Goal: Task Accomplishment & Management: Use online tool/utility

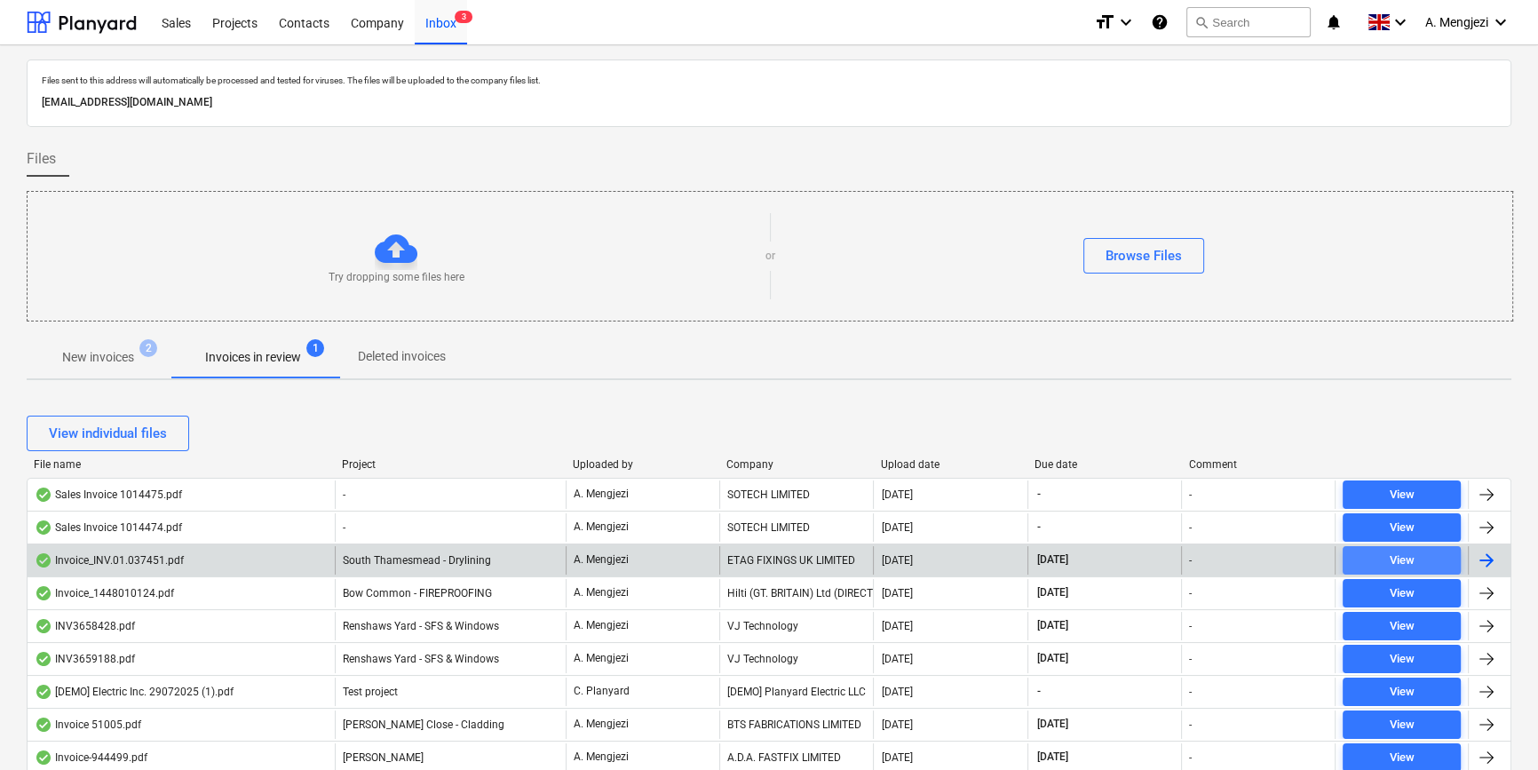
click at [1385, 552] on span "View" at bounding box center [1402, 561] width 104 height 20
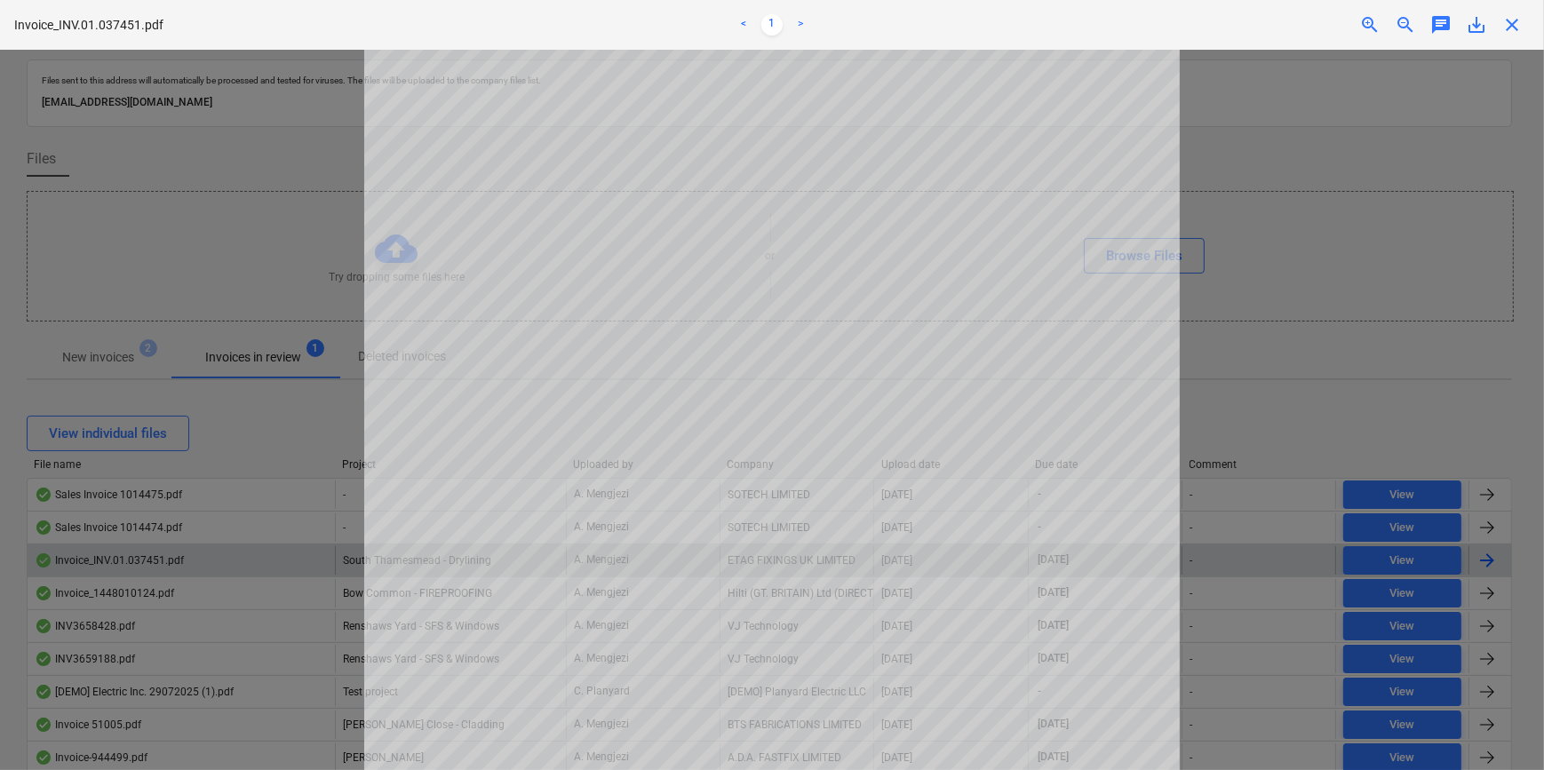
click at [1521, 26] on span "close" at bounding box center [1511, 24] width 21 height 21
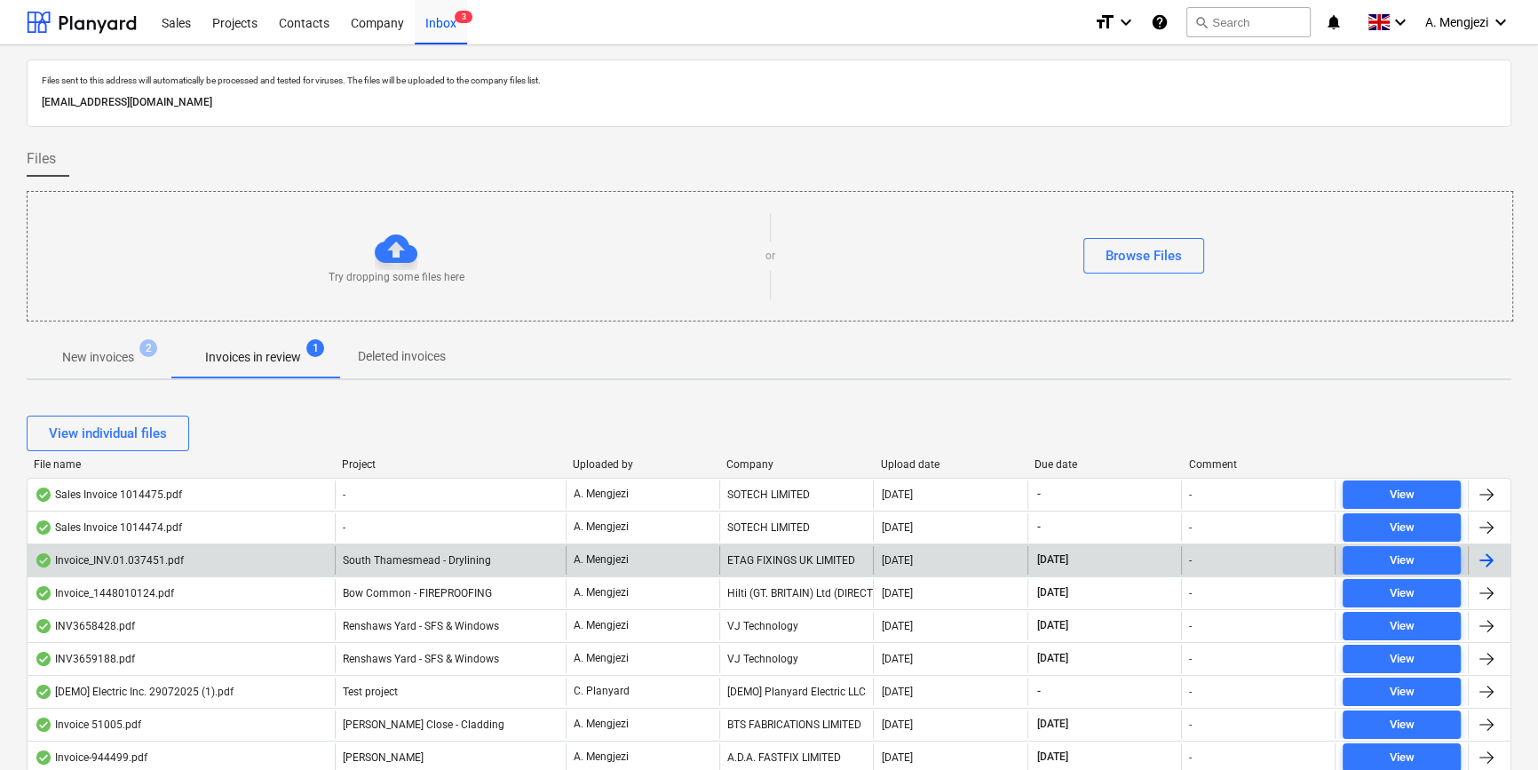
click at [439, 355] on p "Deleted invoices" at bounding box center [402, 356] width 88 height 19
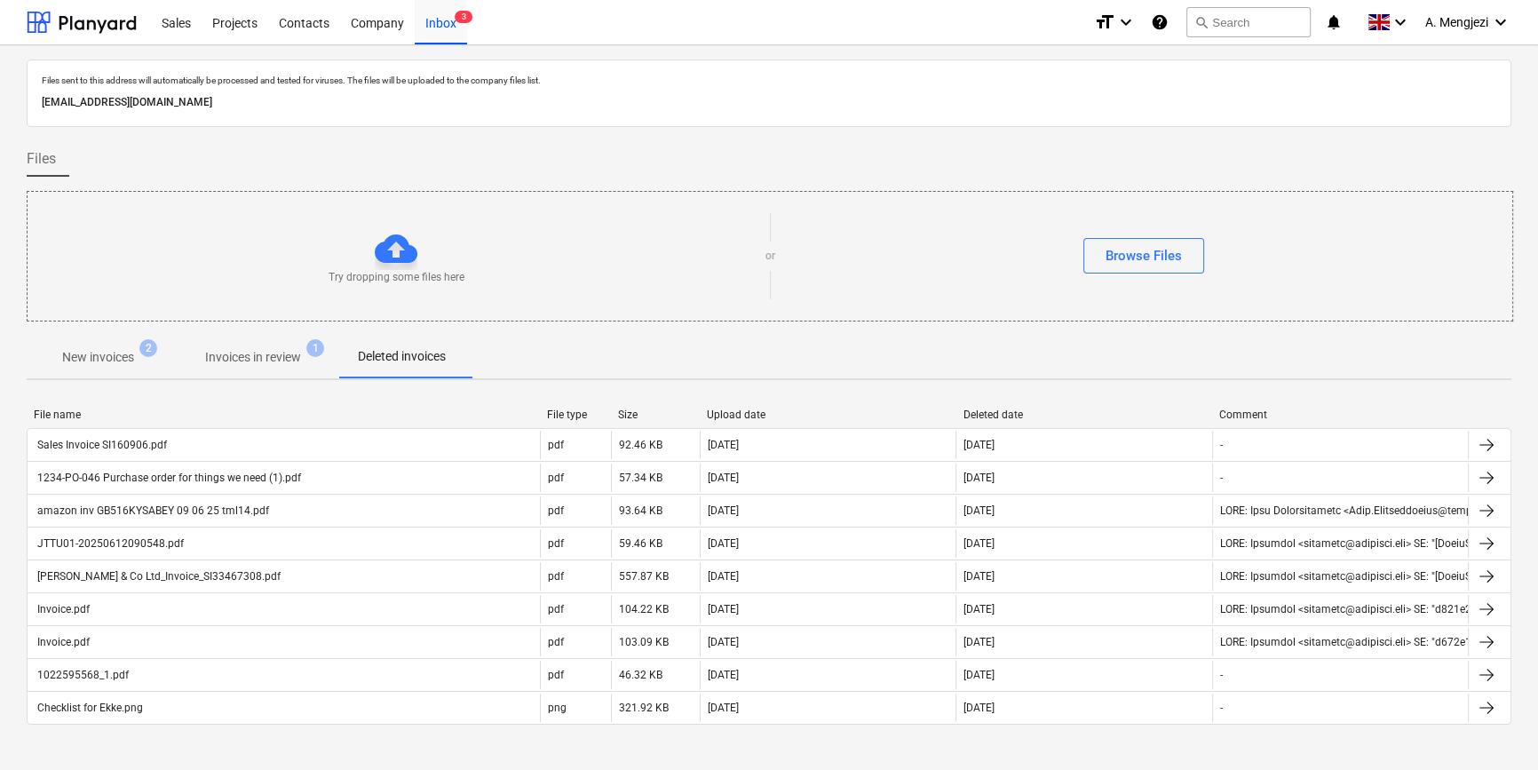
click at [265, 353] on p "Invoices in review" at bounding box center [253, 357] width 96 height 19
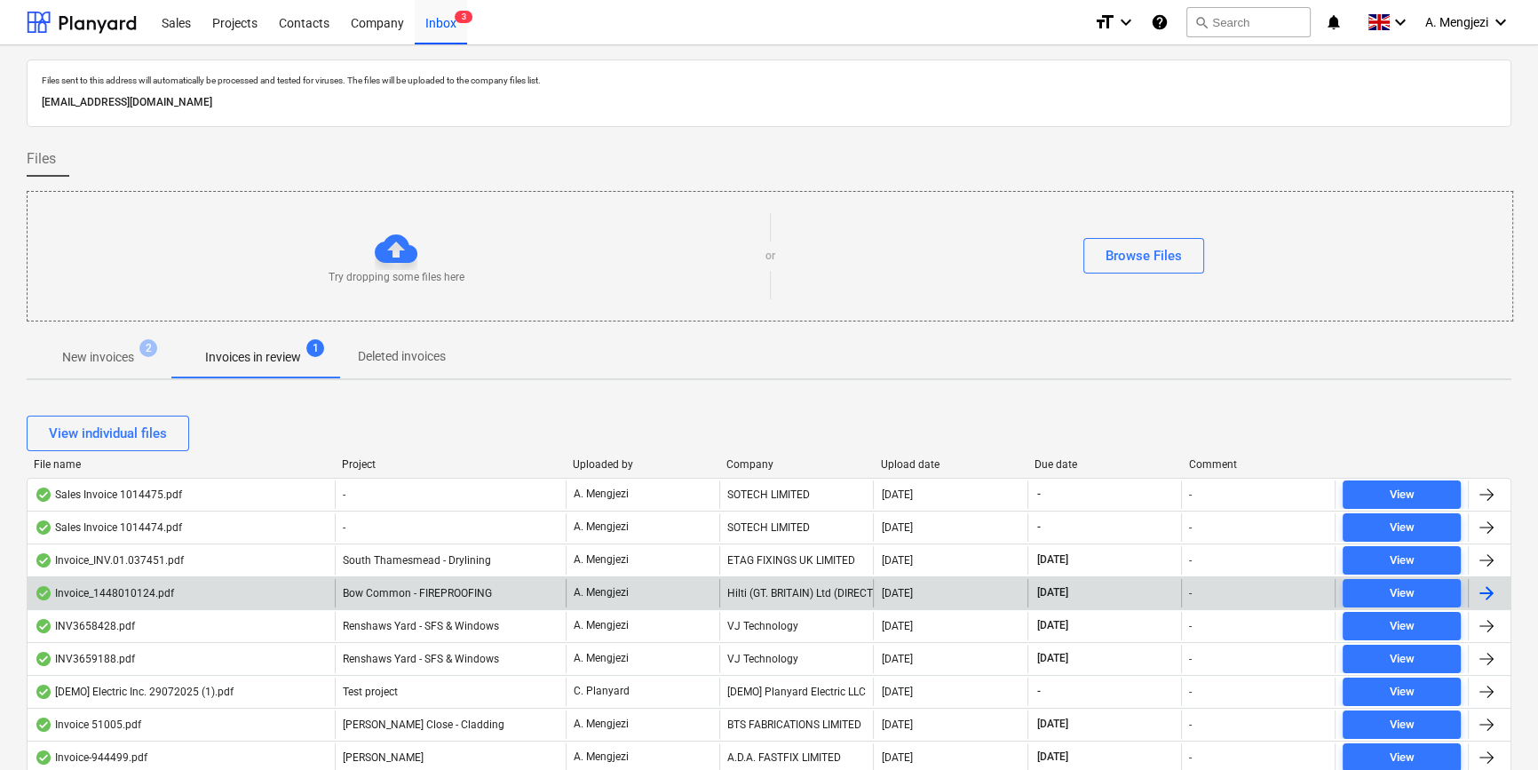
scroll to position [403, 0]
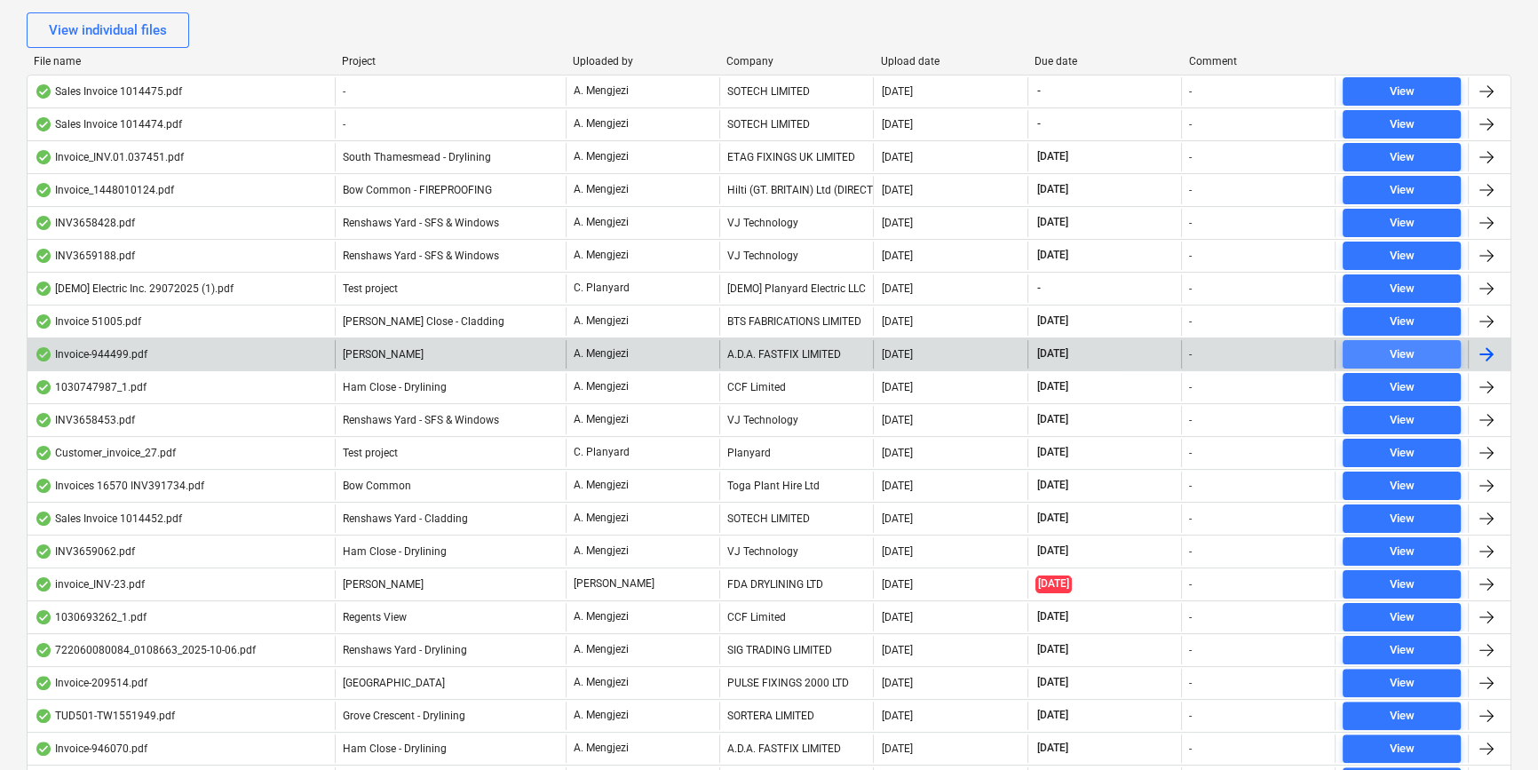
click at [1427, 348] on span "View" at bounding box center [1402, 355] width 104 height 20
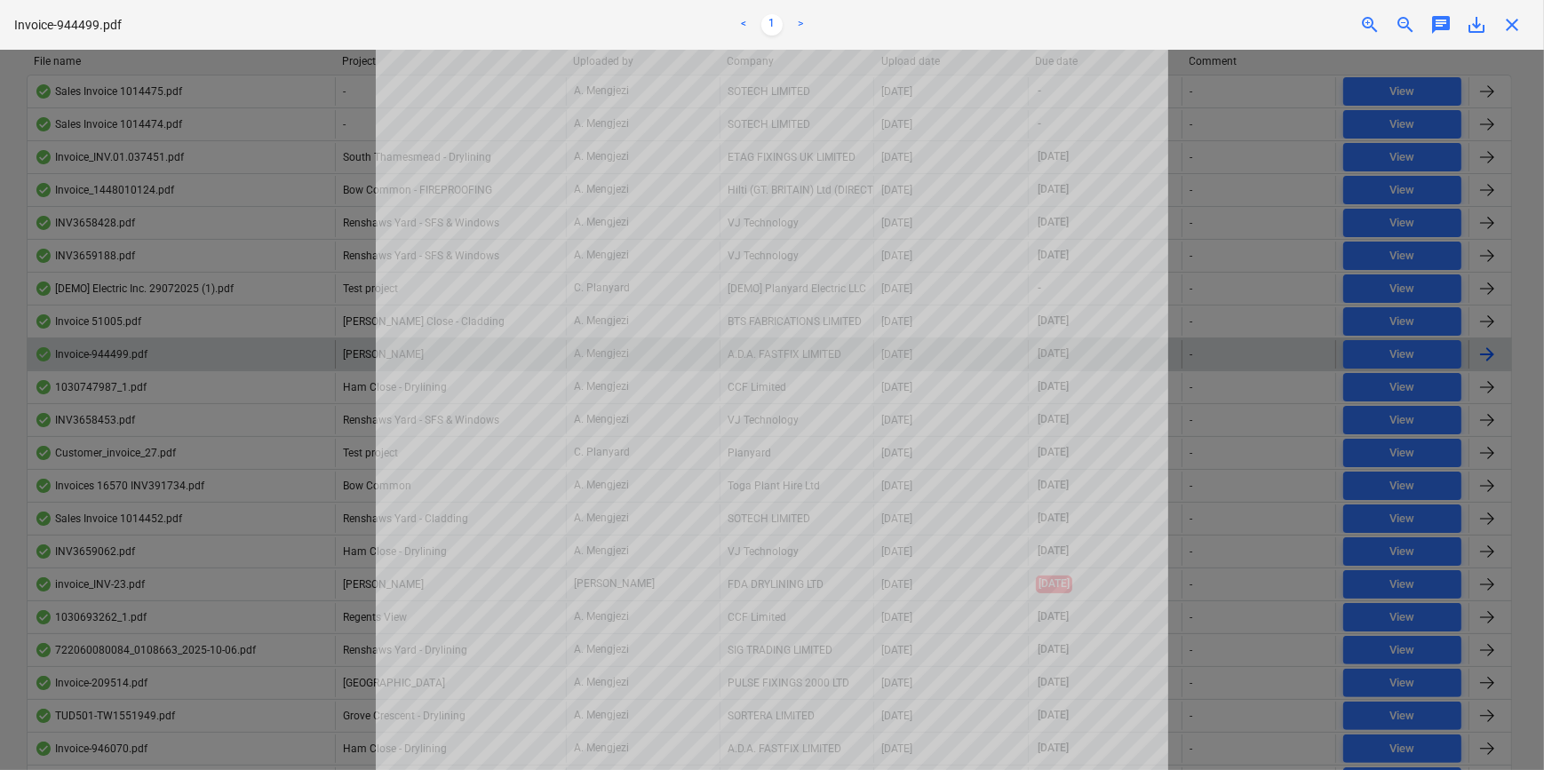
click at [1518, 22] on span "close" at bounding box center [1511, 24] width 21 height 21
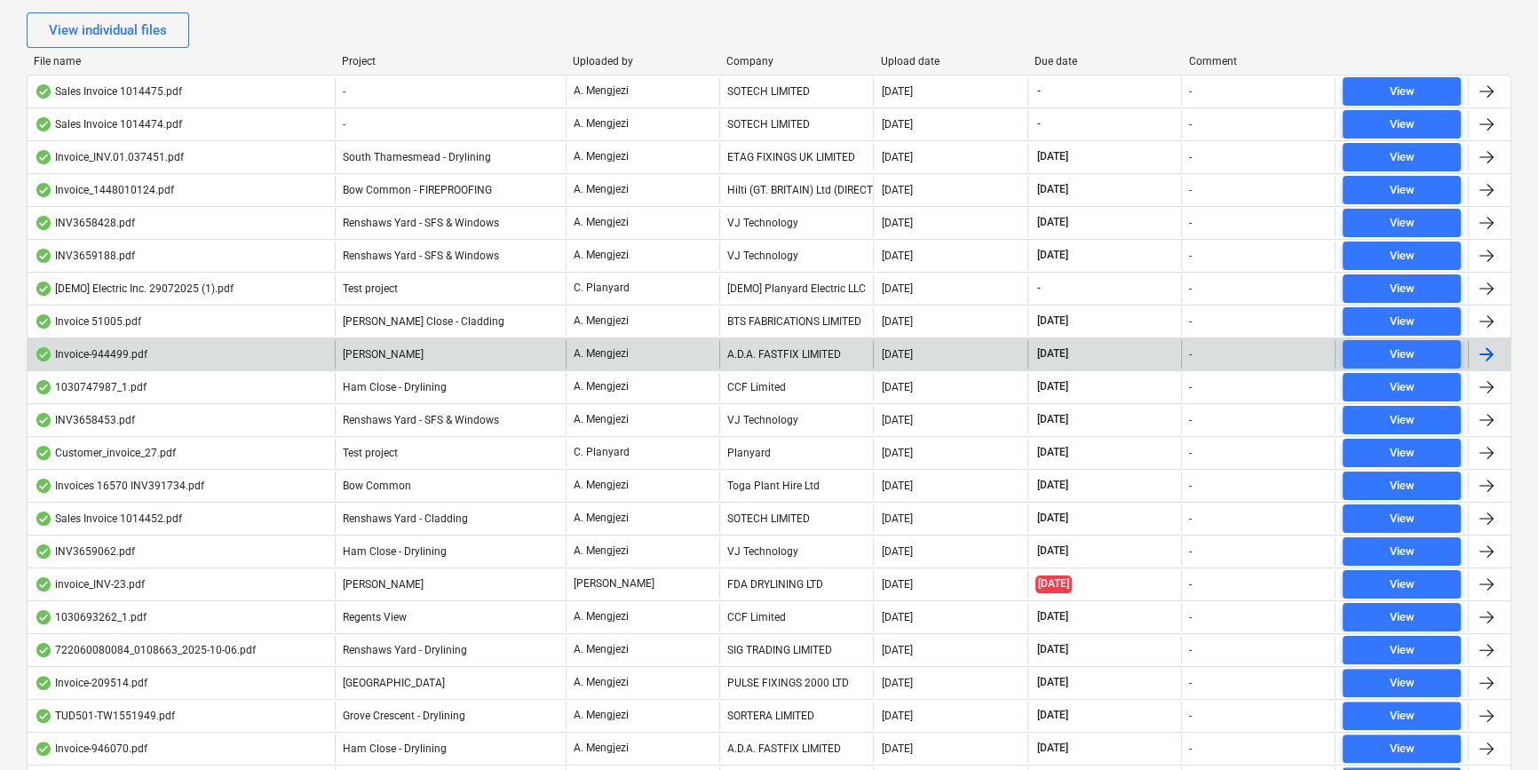
click at [794, 55] on div "Company" at bounding box center [796, 61] width 139 height 12
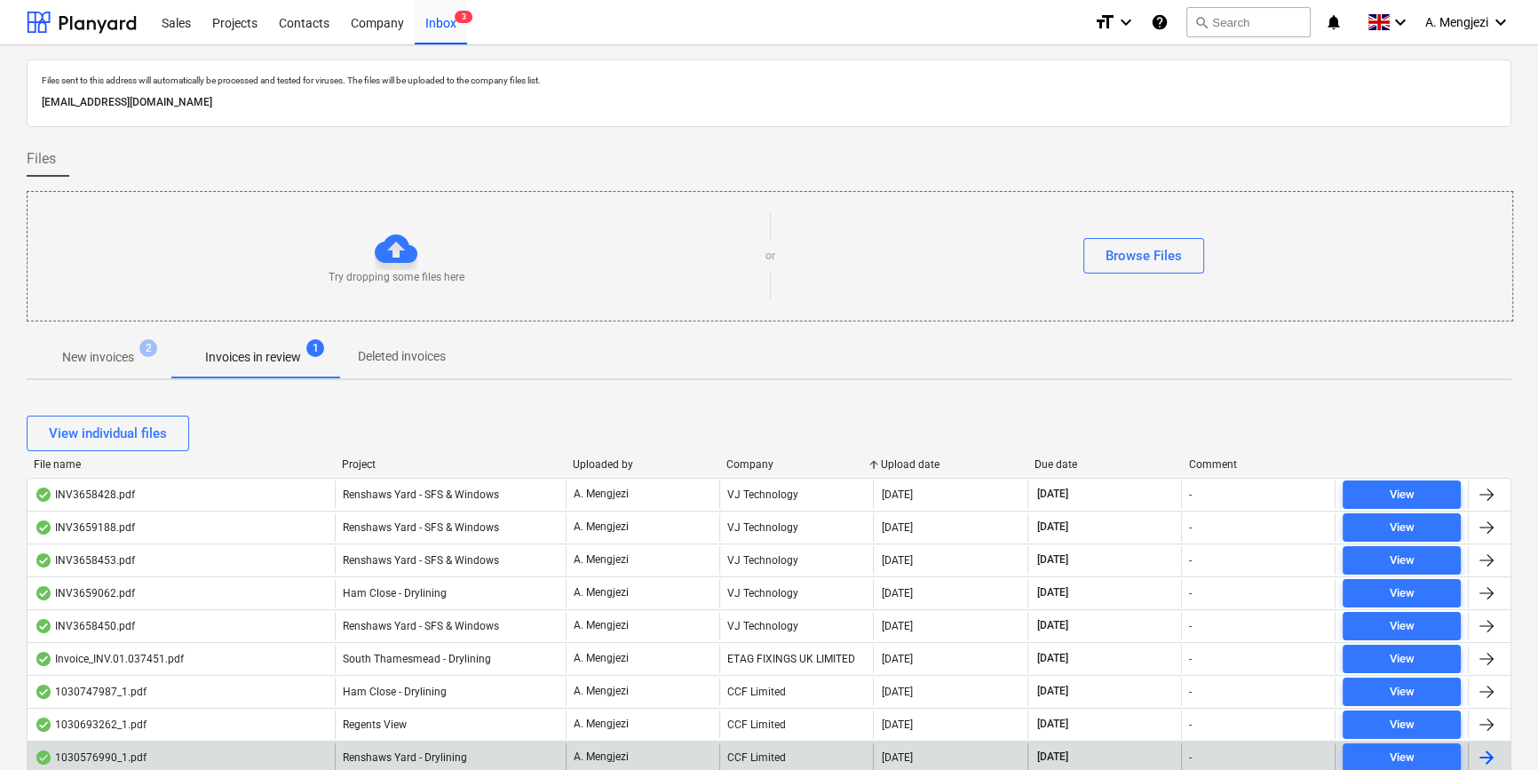
click at [94, 352] on p "New invoices" at bounding box center [98, 357] width 72 height 19
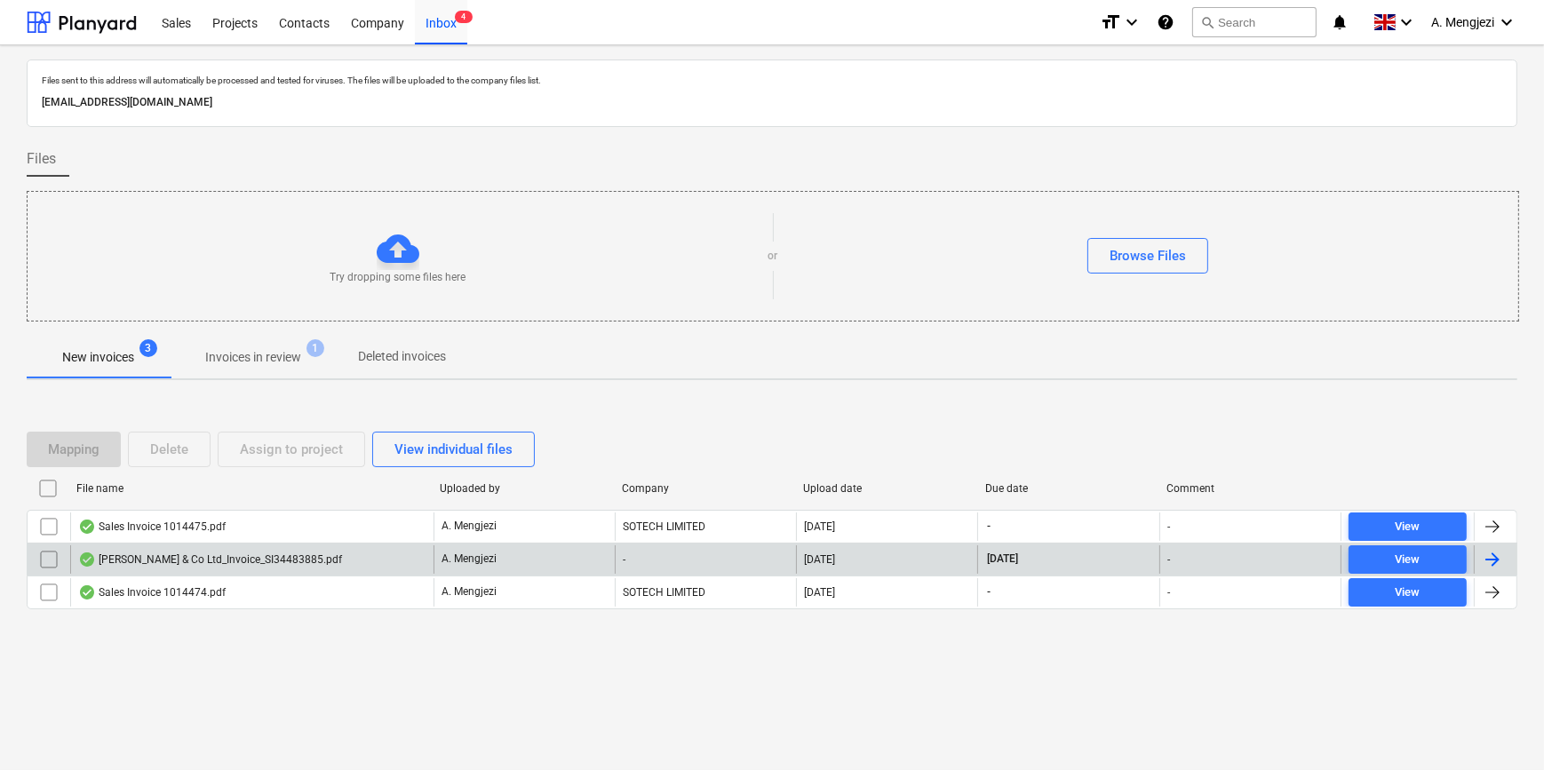
click at [385, 552] on div "[PERSON_NAME] & Co Ltd_Invoice_SI34483885.pdf" at bounding box center [251, 559] width 363 height 28
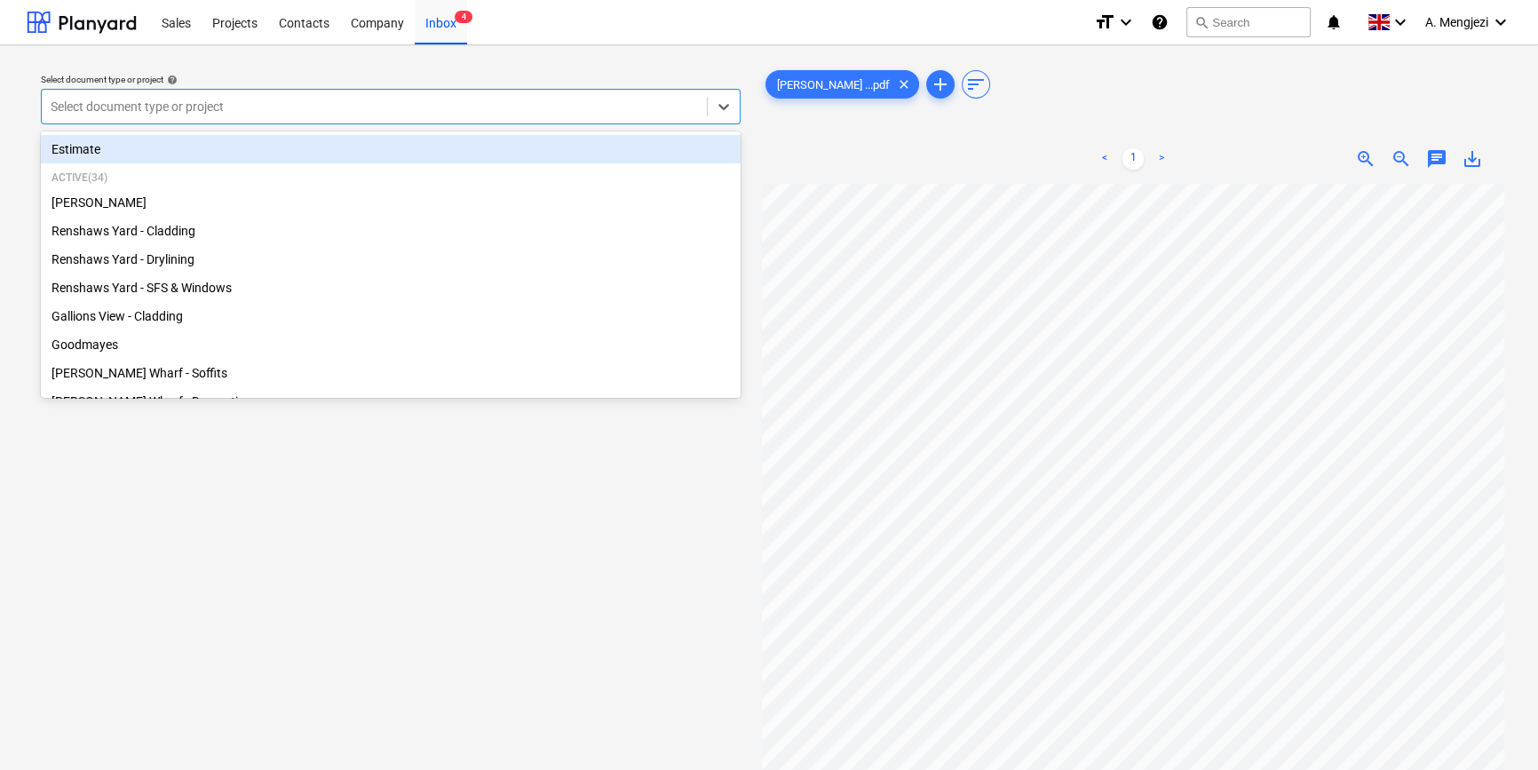
click at [467, 109] on div at bounding box center [375, 107] width 648 height 18
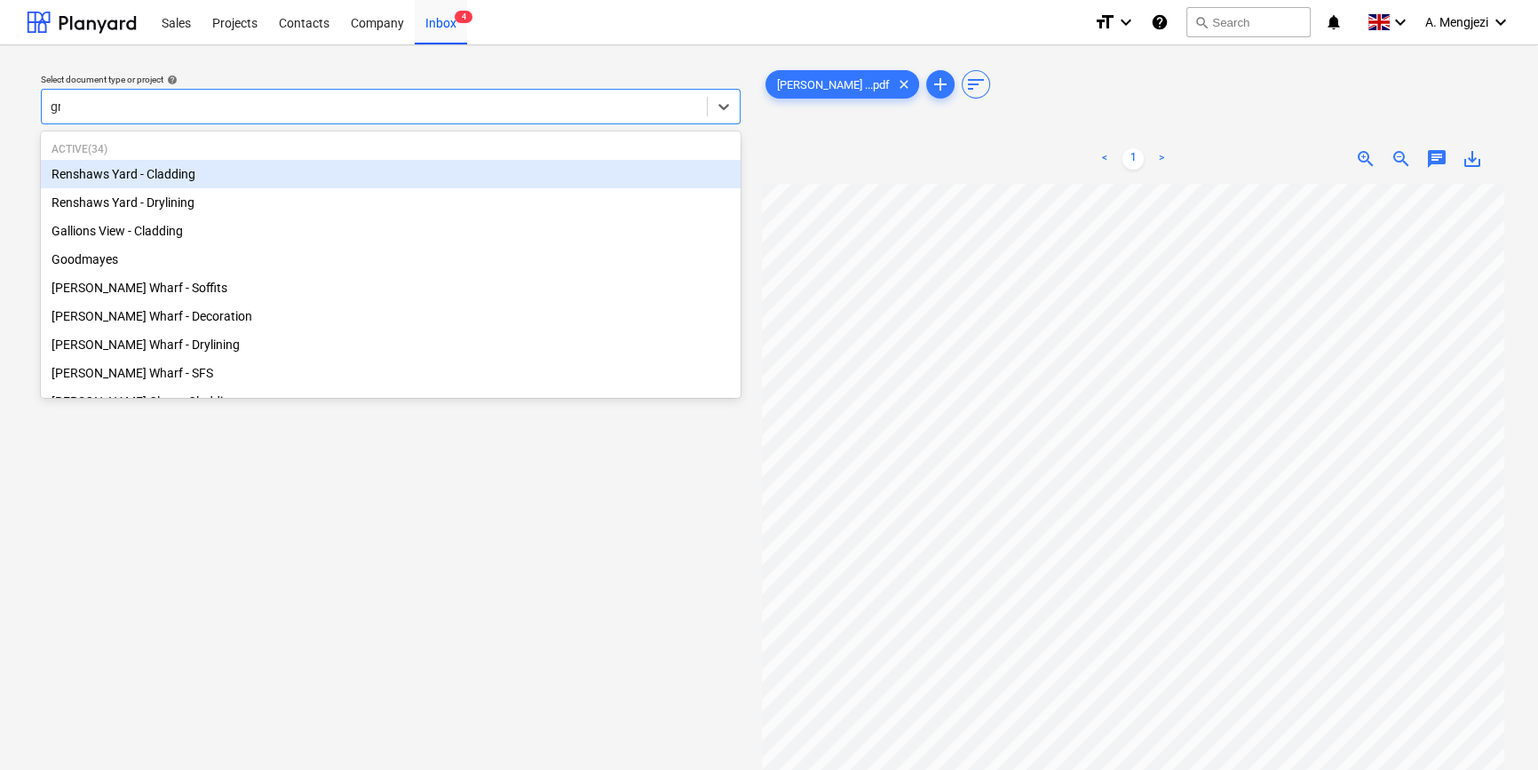
type input "gro"
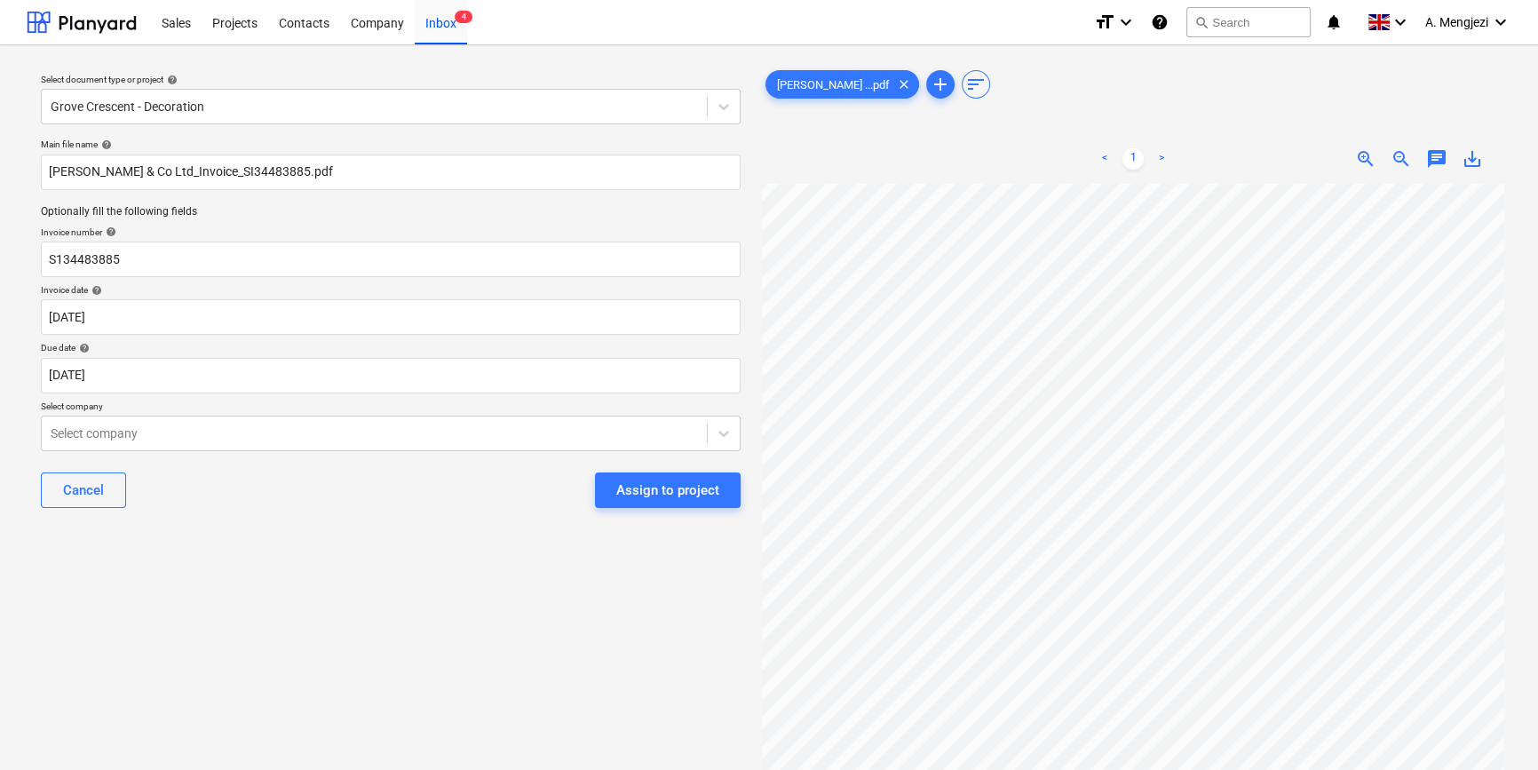
scroll to position [79, 60]
click at [250, 438] on div at bounding box center [375, 434] width 648 height 18
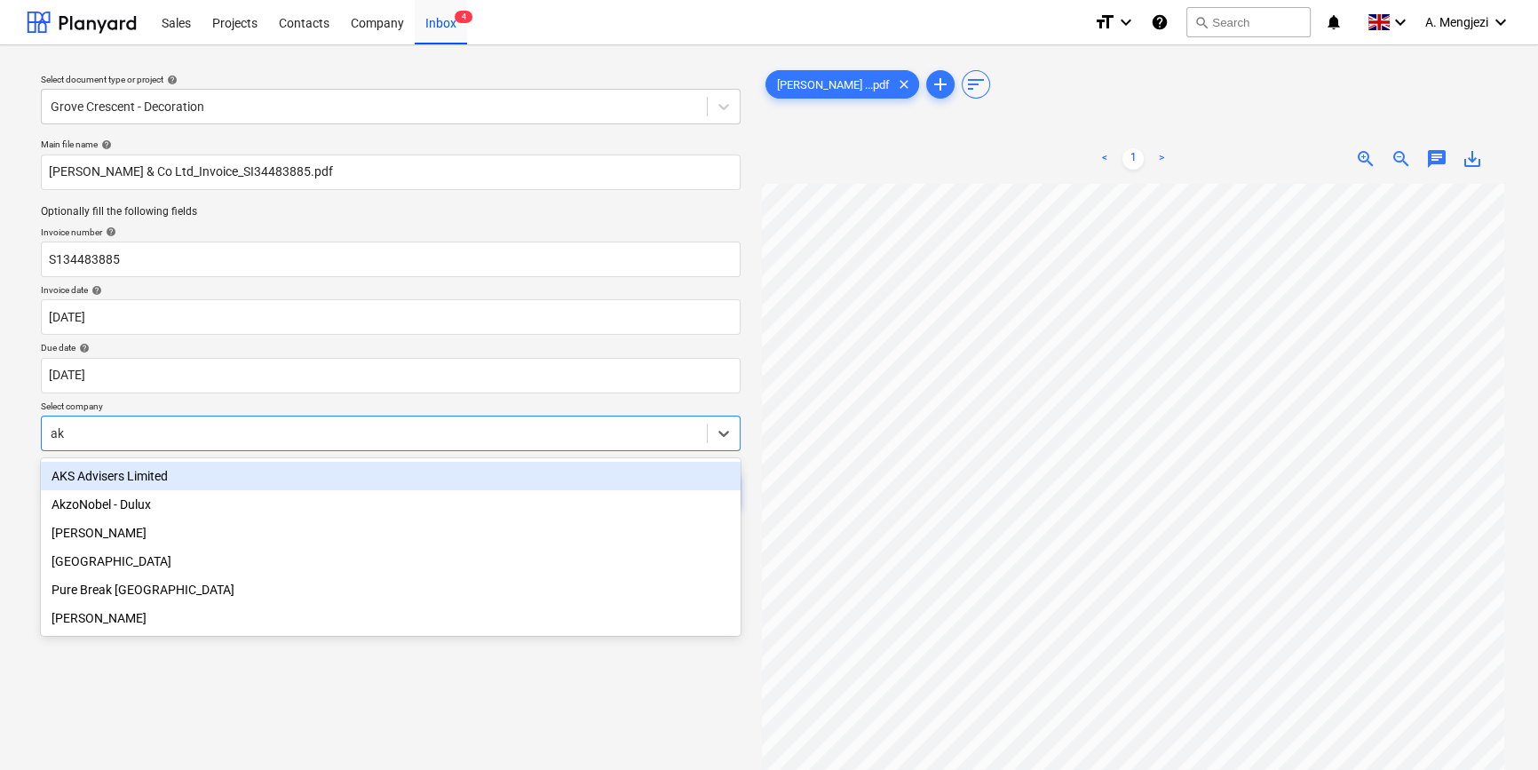
type input "akz"
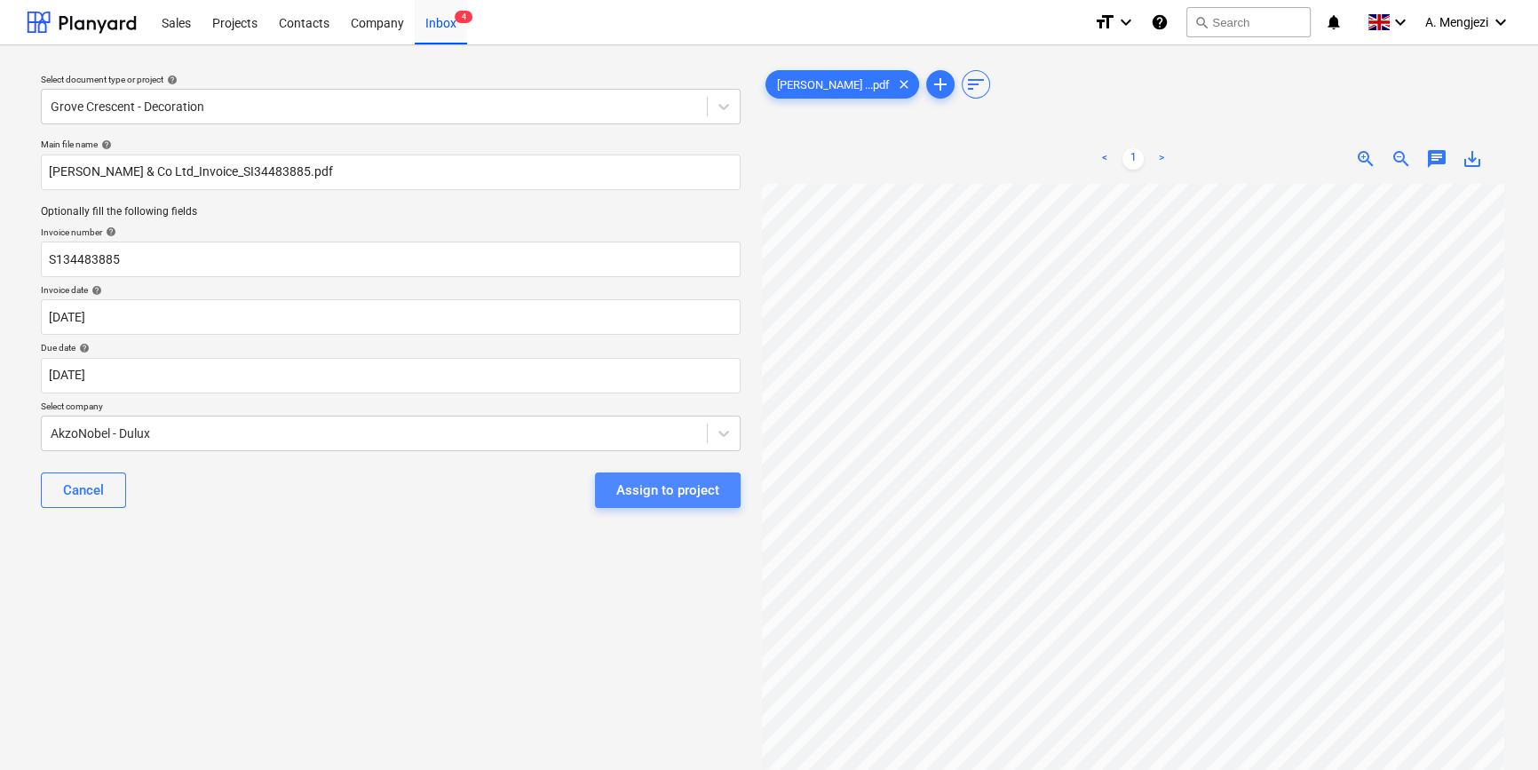
click at [664, 493] on div "Assign to project" at bounding box center [667, 490] width 103 height 23
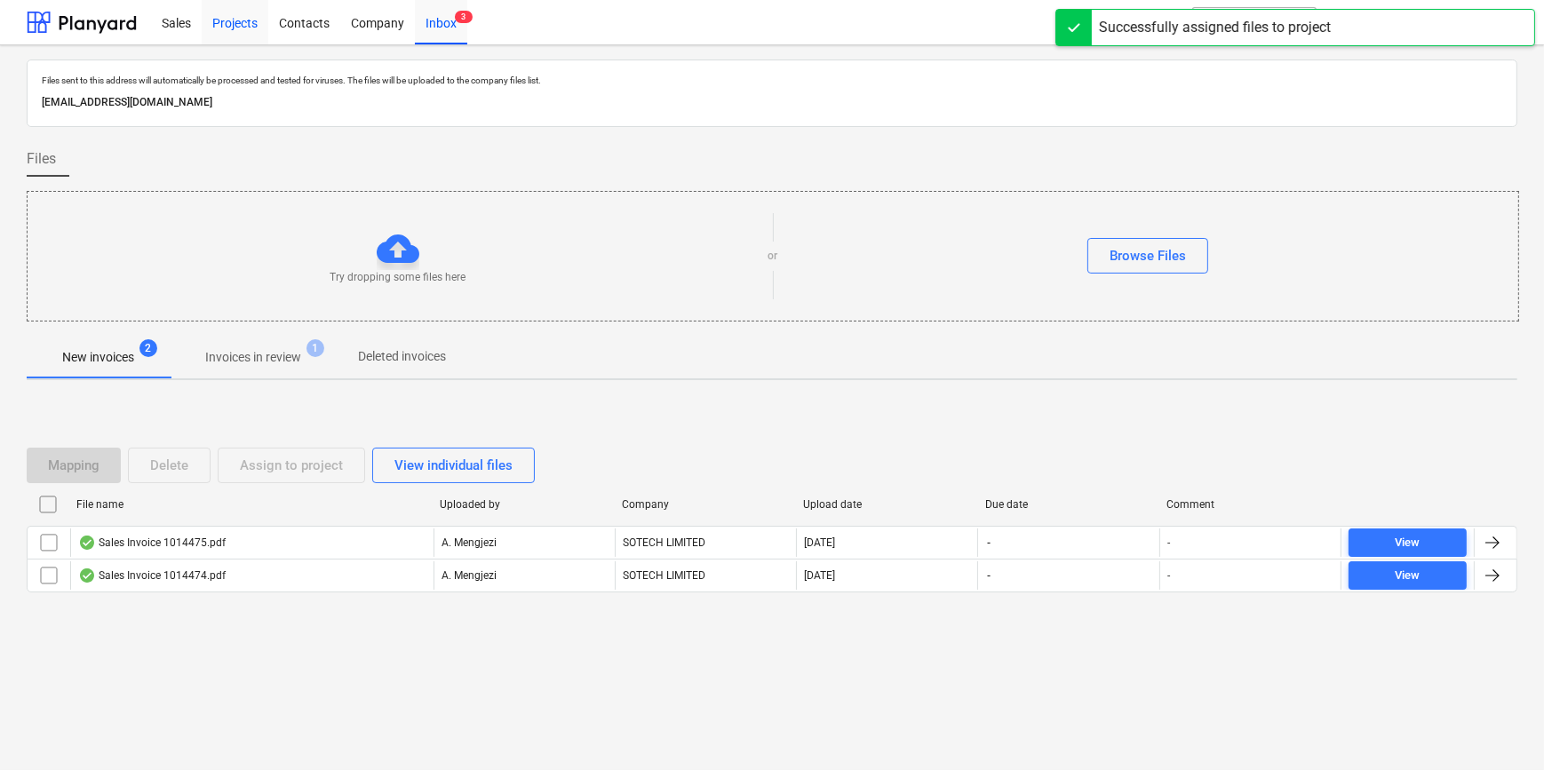
click at [231, 14] on div "Projects" at bounding box center [235, 21] width 67 height 45
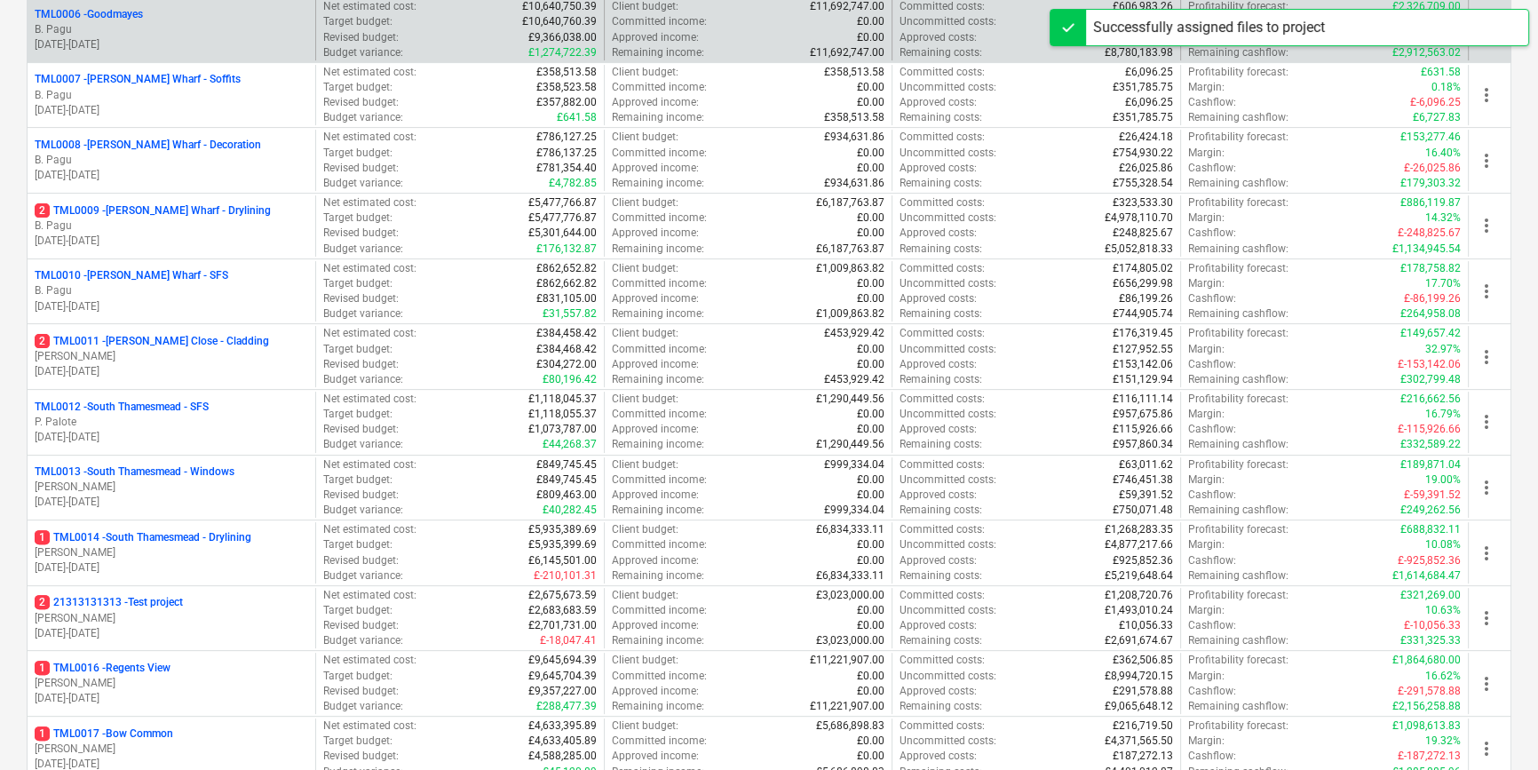
scroll to position [807, 0]
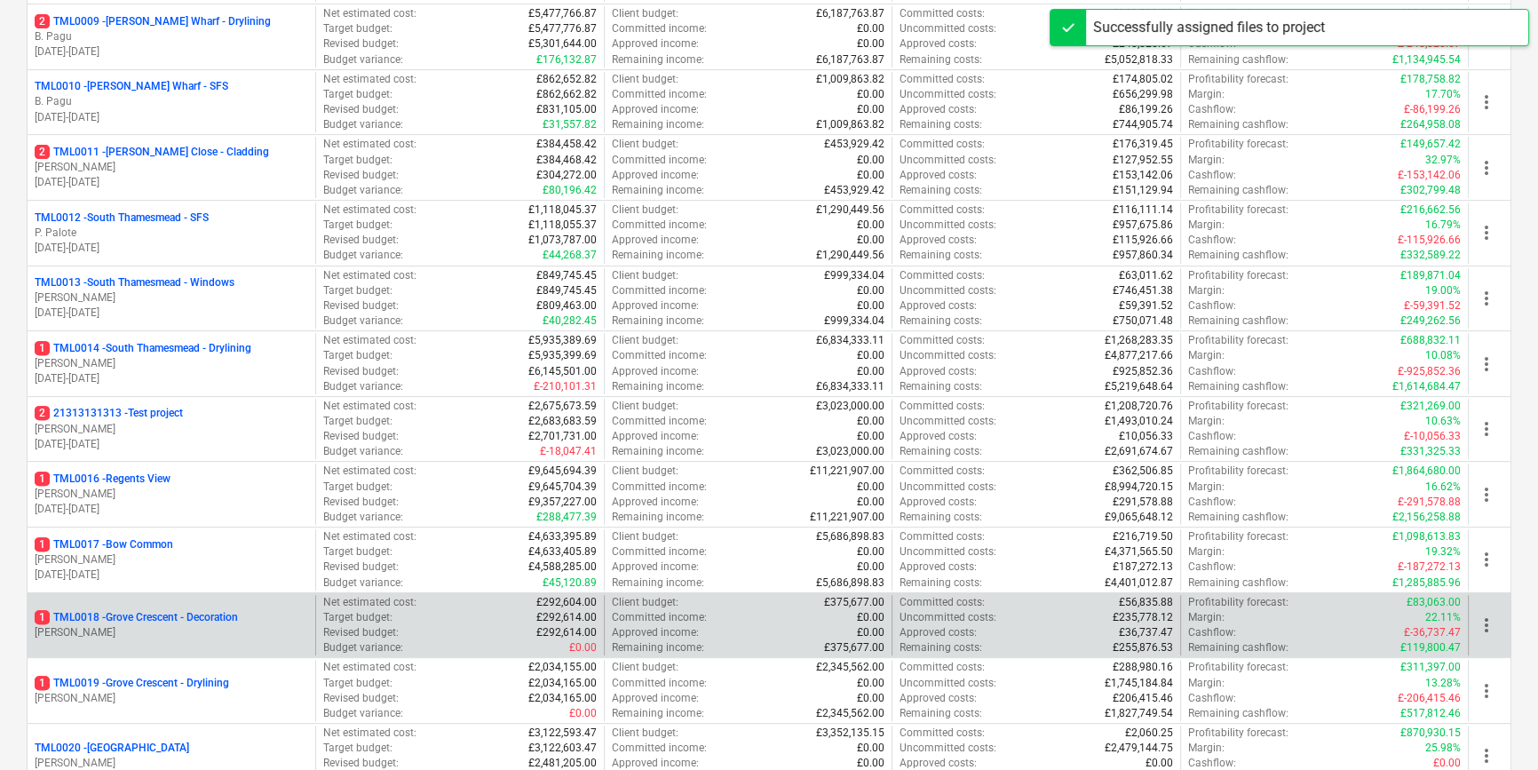
click at [143, 630] on p "[PERSON_NAME]" at bounding box center [172, 632] width 274 height 15
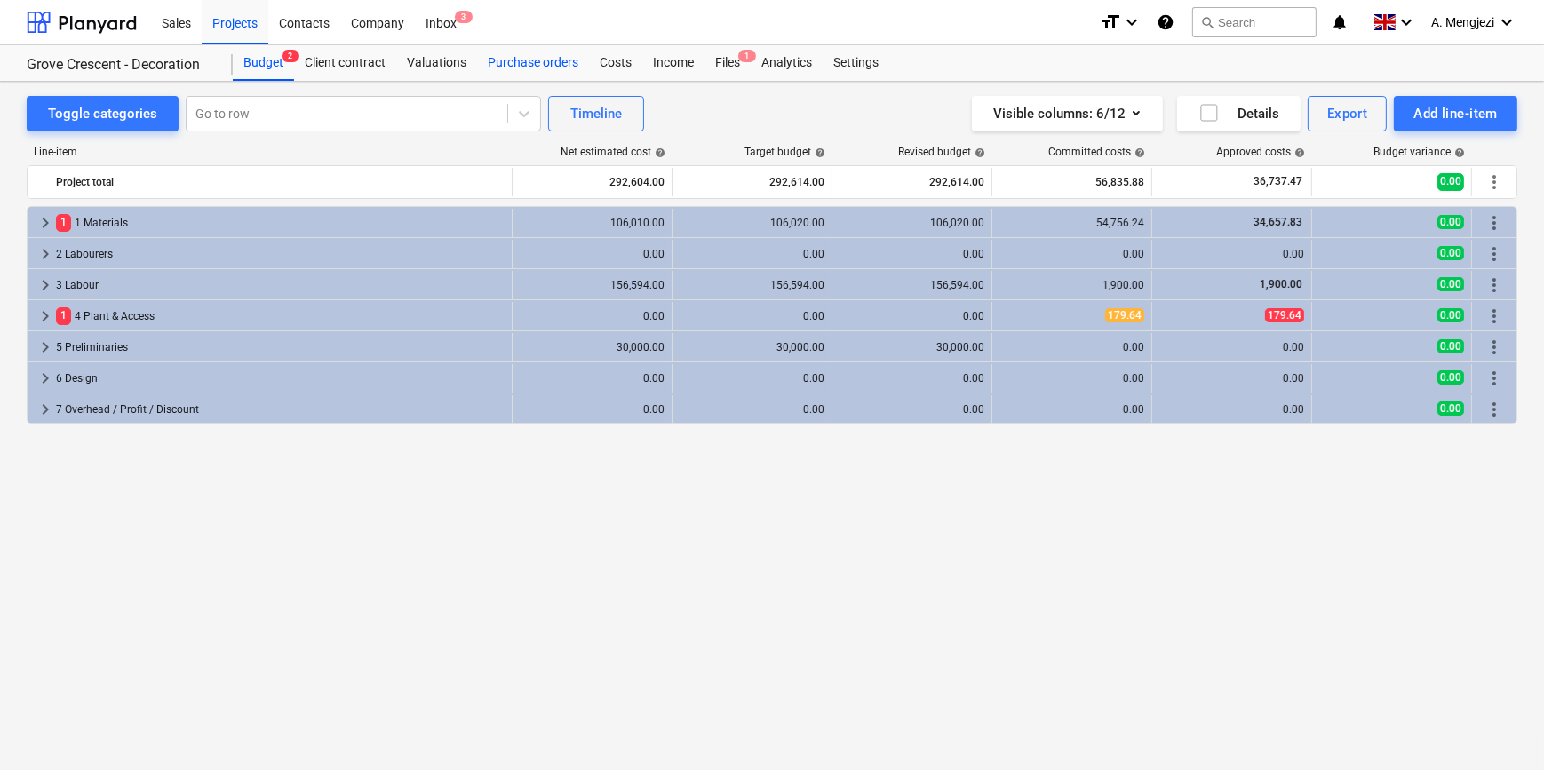
click at [524, 67] on div "Purchase orders" at bounding box center [533, 63] width 112 height 36
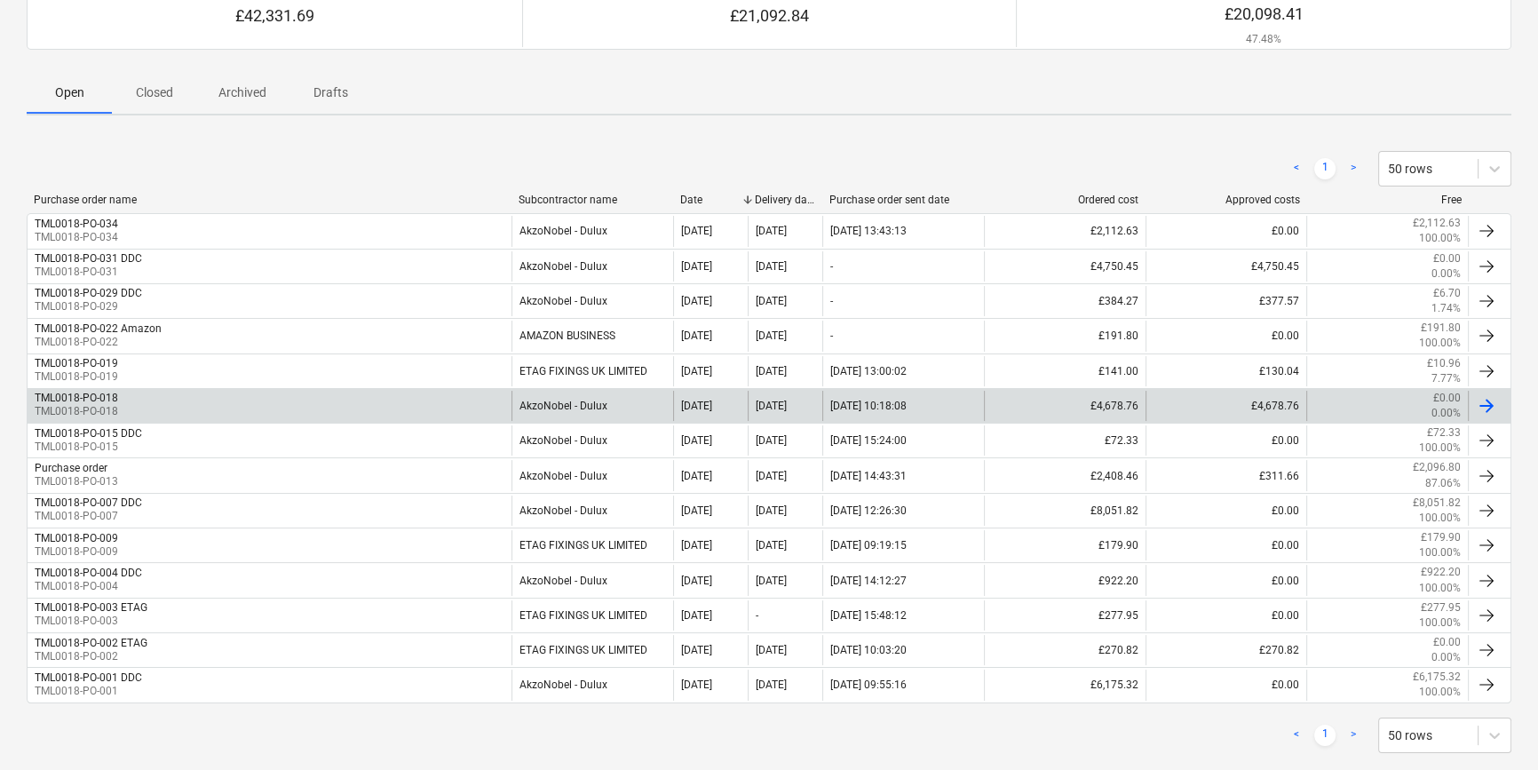
scroll to position [219, 0]
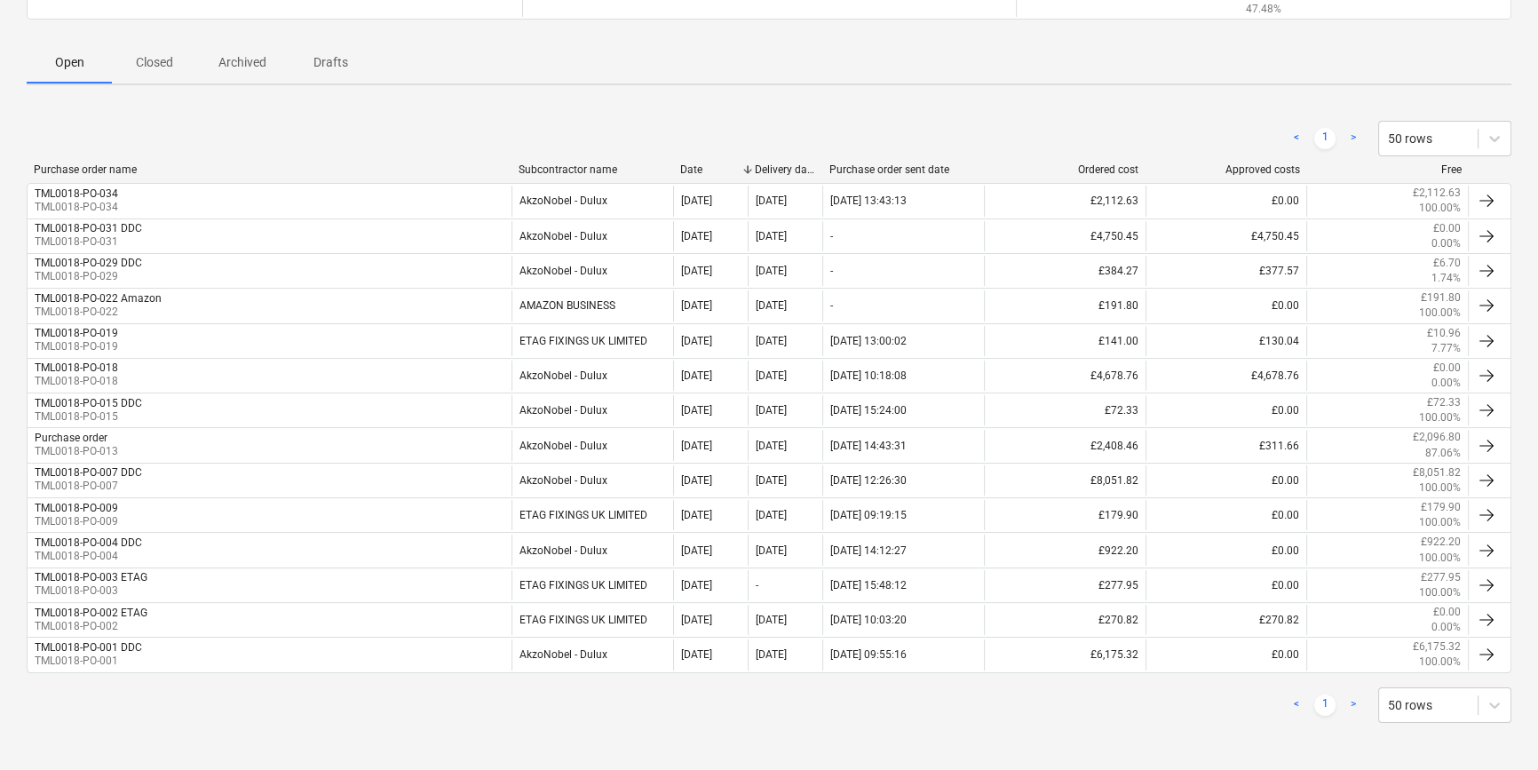
click at [158, 62] on p "Closed" at bounding box center [154, 62] width 43 height 19
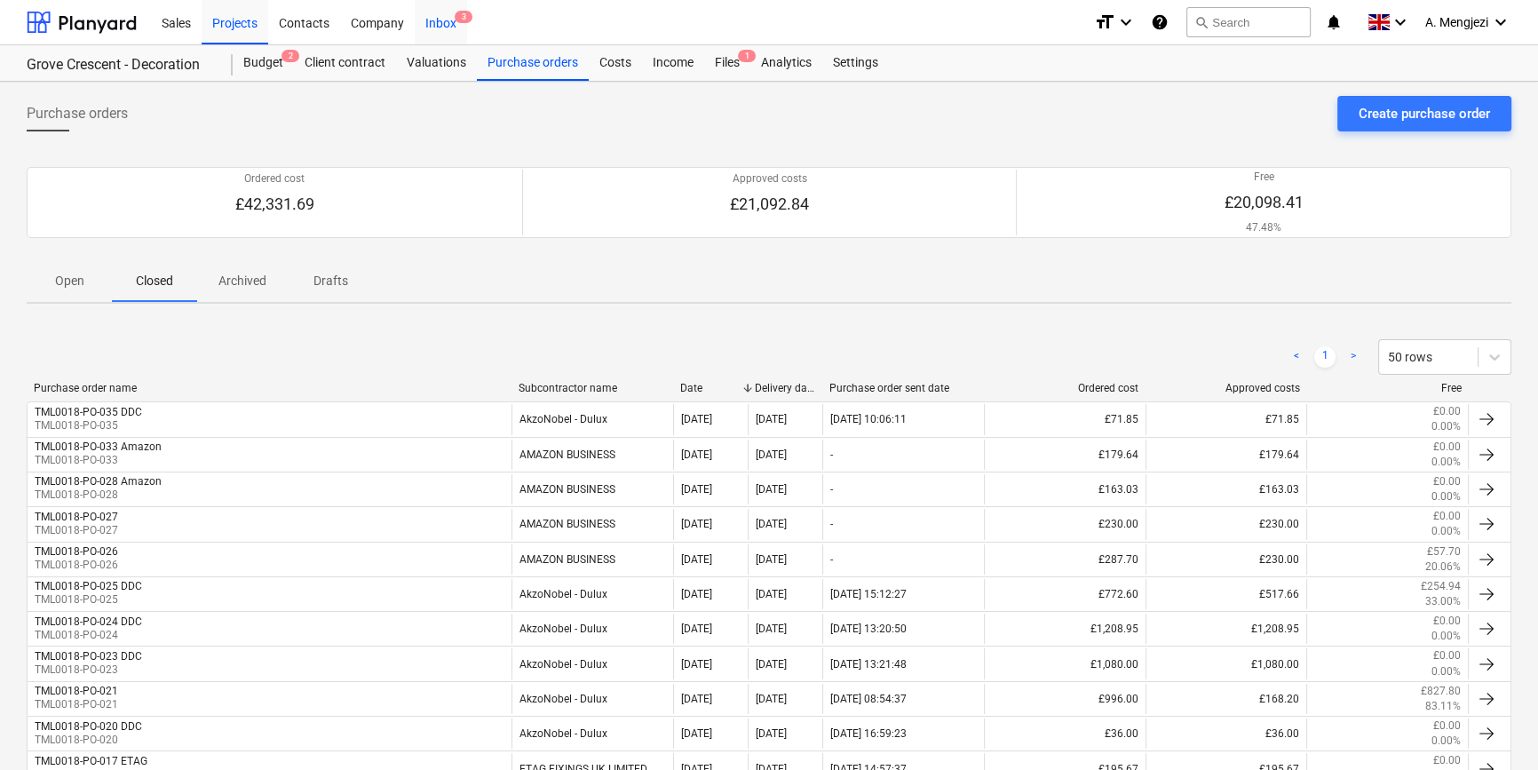
click at [449, 21] on div "Inbox 3" at bounding box center [441, 21] width 52 height 45
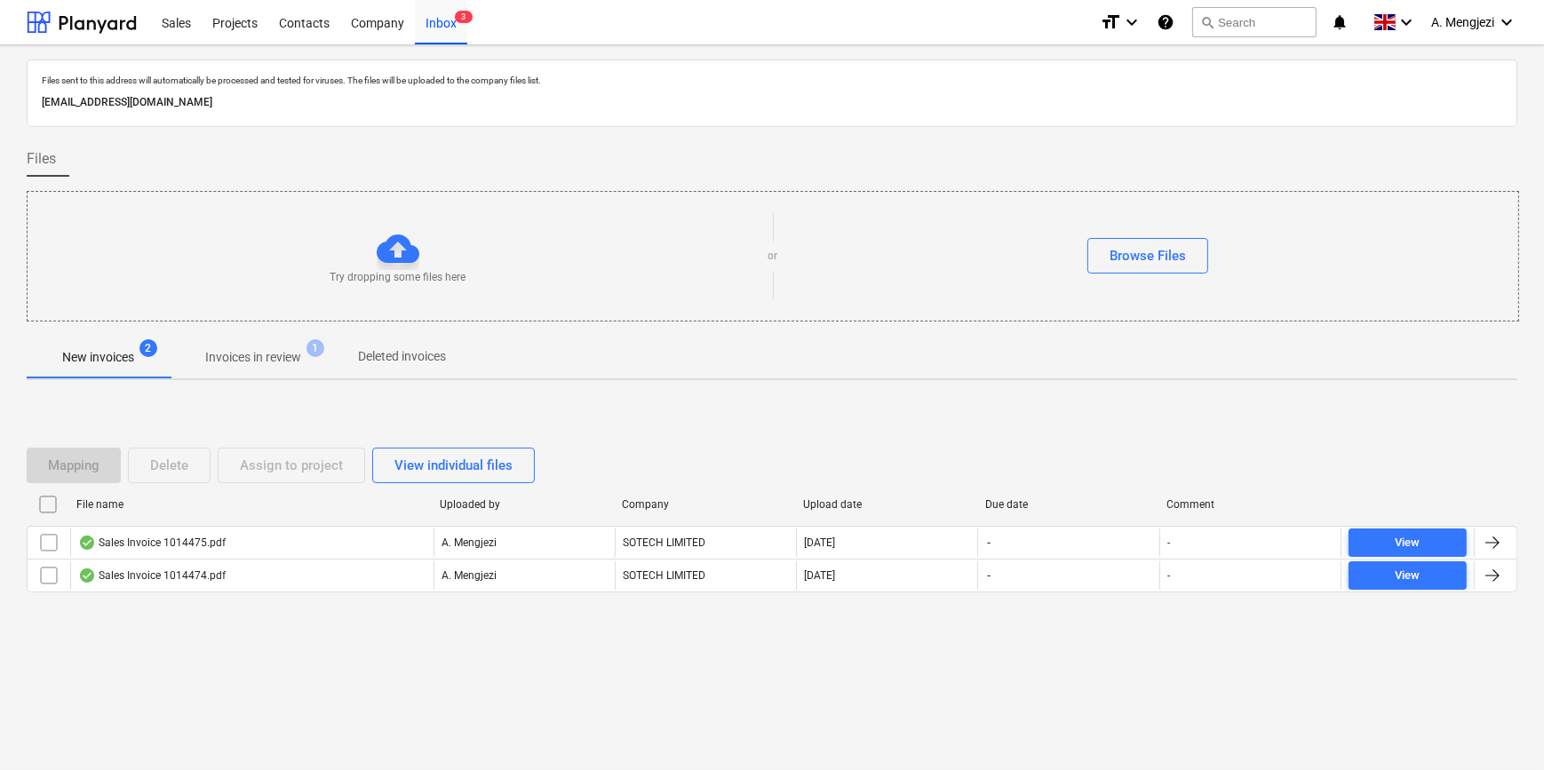
click at [266, 352] on p "Invoices in review" at bounding box center [253, 357] width 96 height 19
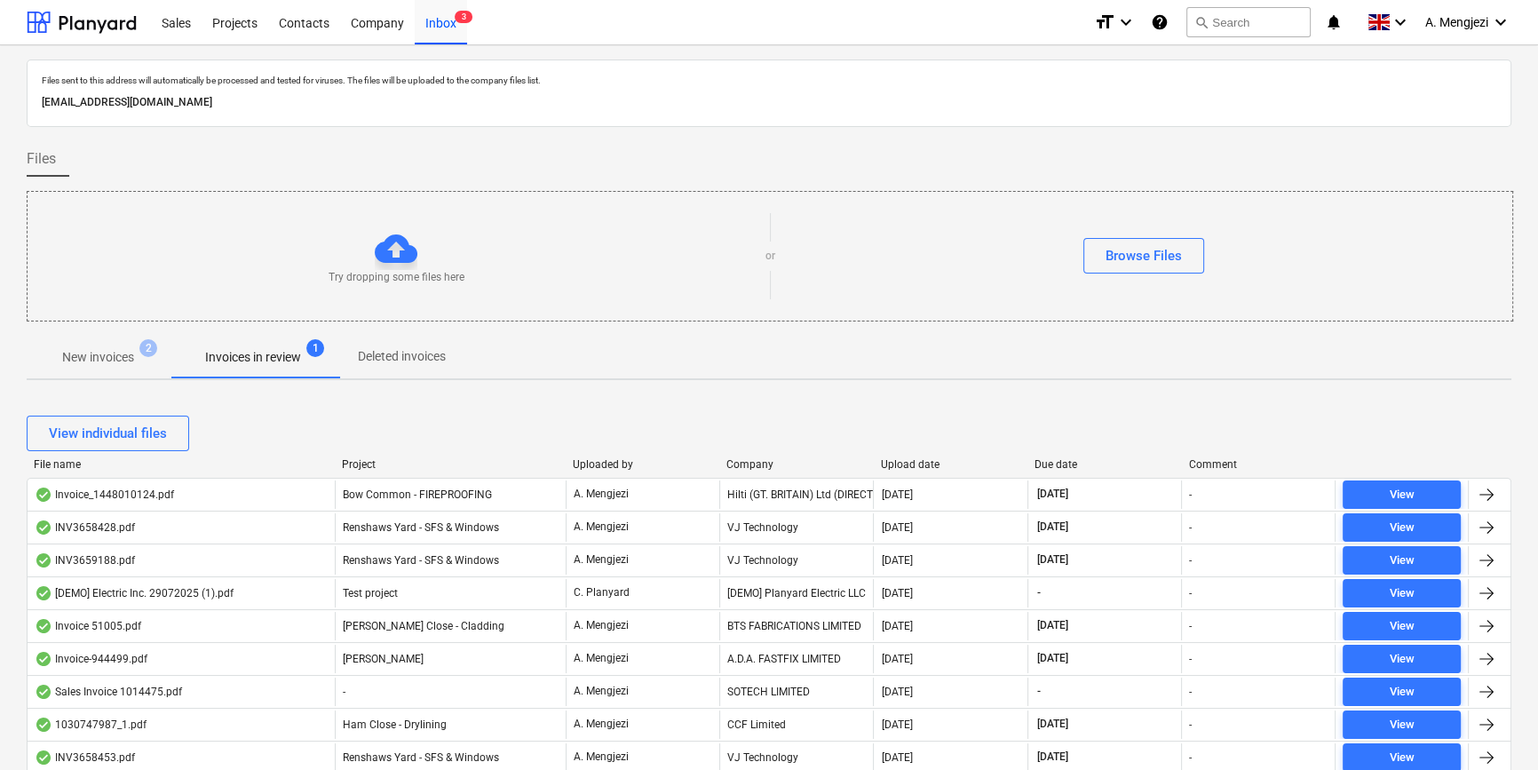
click at [767, 460] on div "Company" at bounding box center [796, 464] width 139 height 12
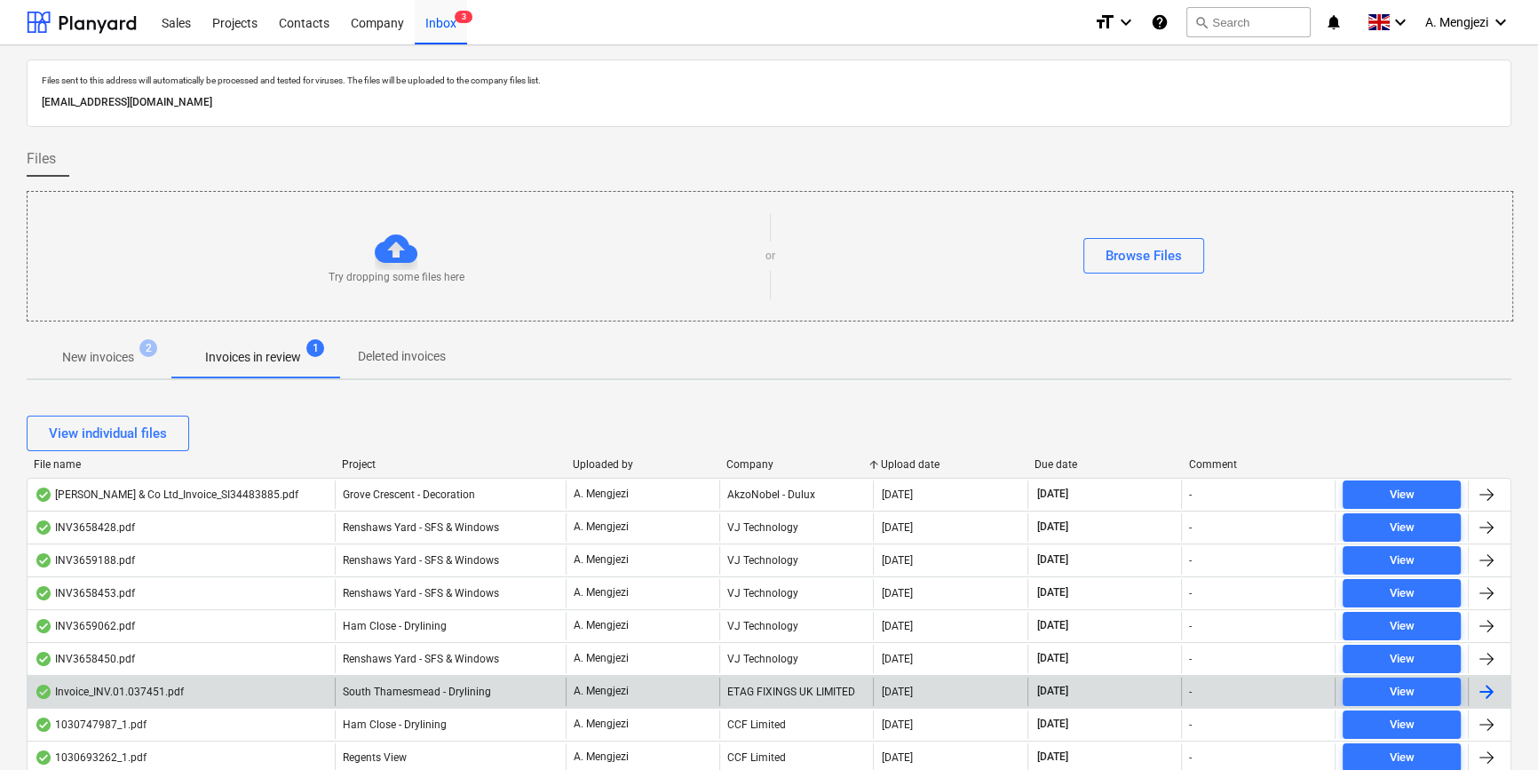
scroll to position [403, 0]
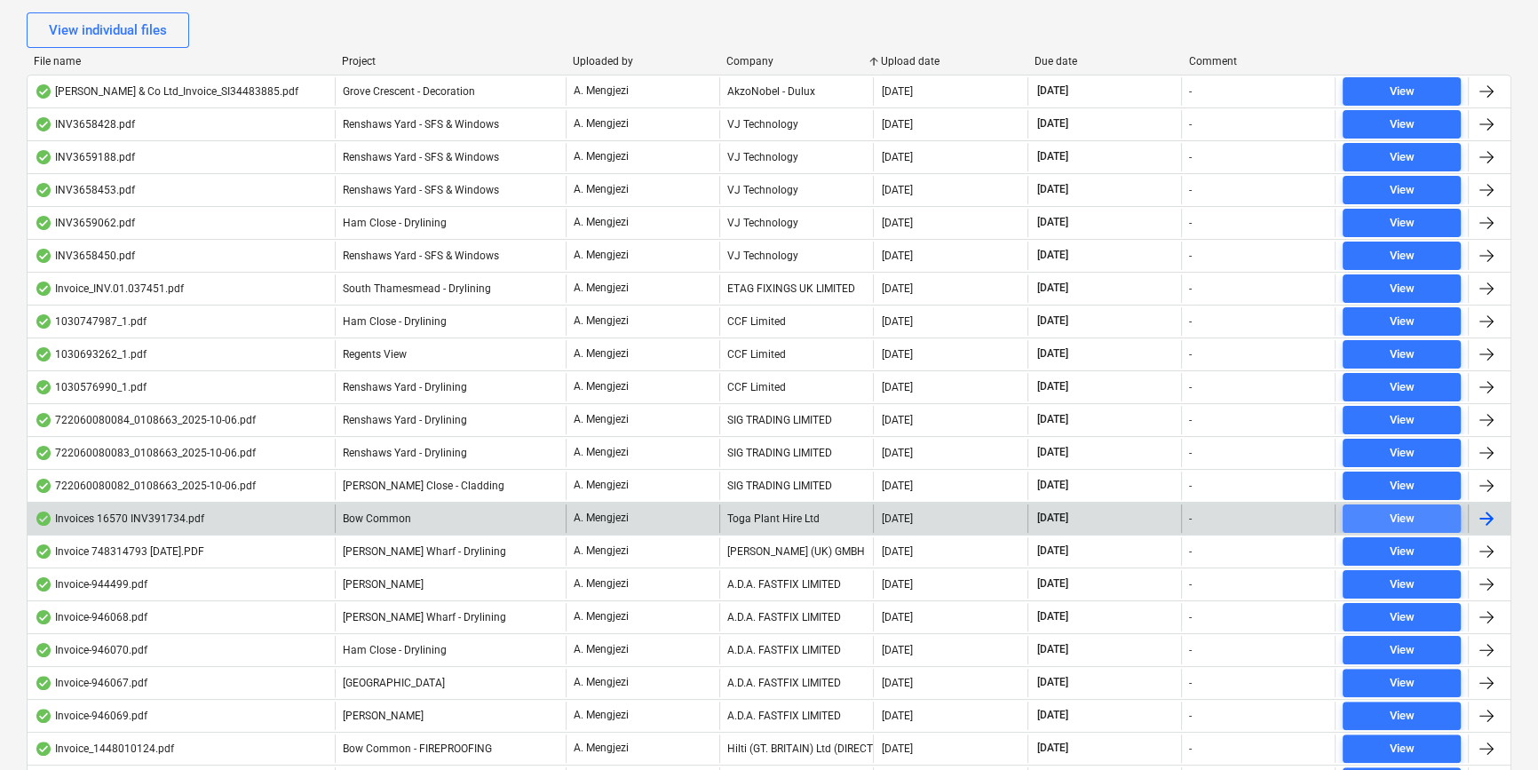
click at [1404, 505] on button "View" at bounding box center [1402, 519] width 118 height 28
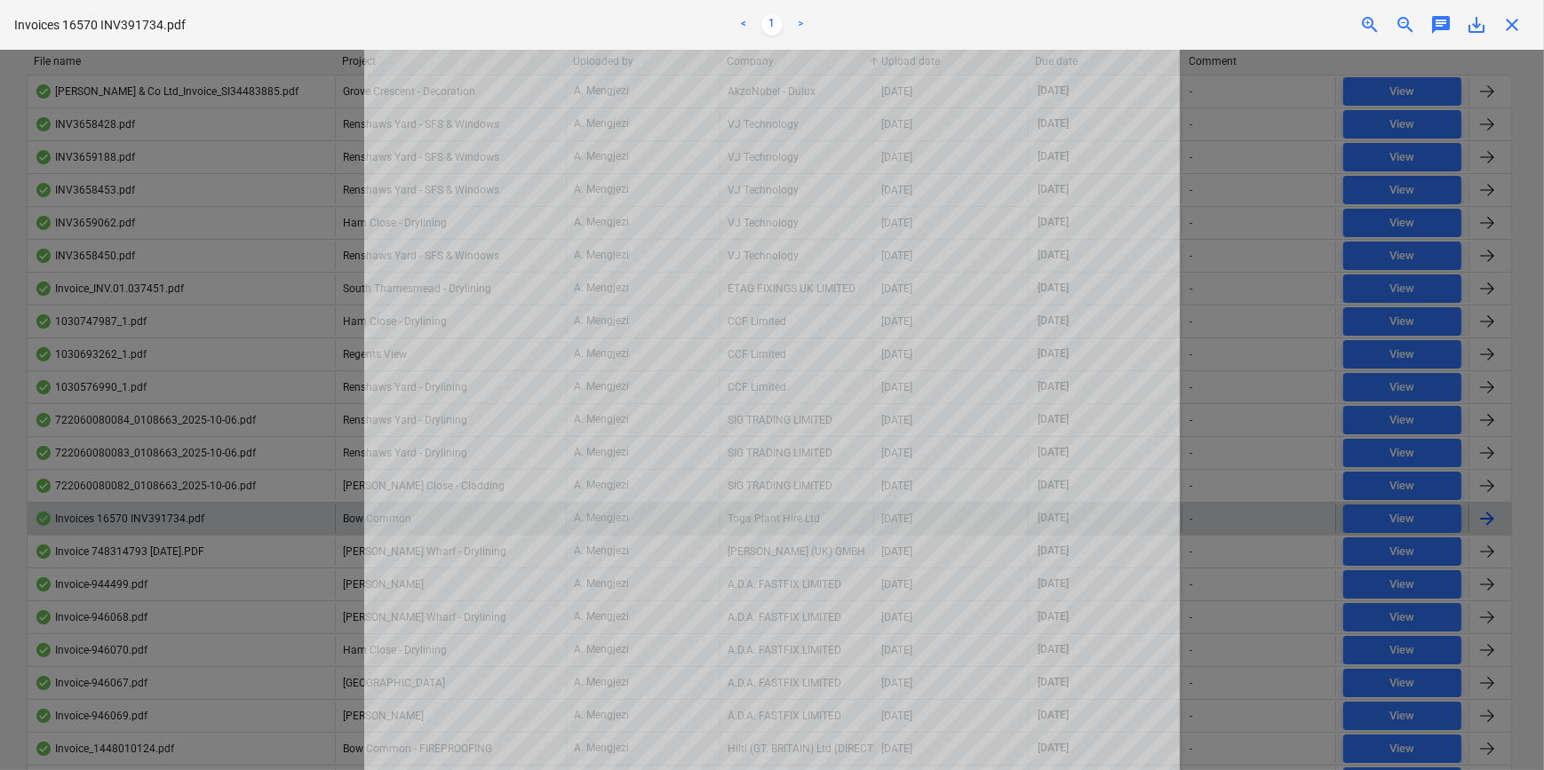
click at [1510, 20] on span "close" at bounding box center [1511, 24] width 21 height 21
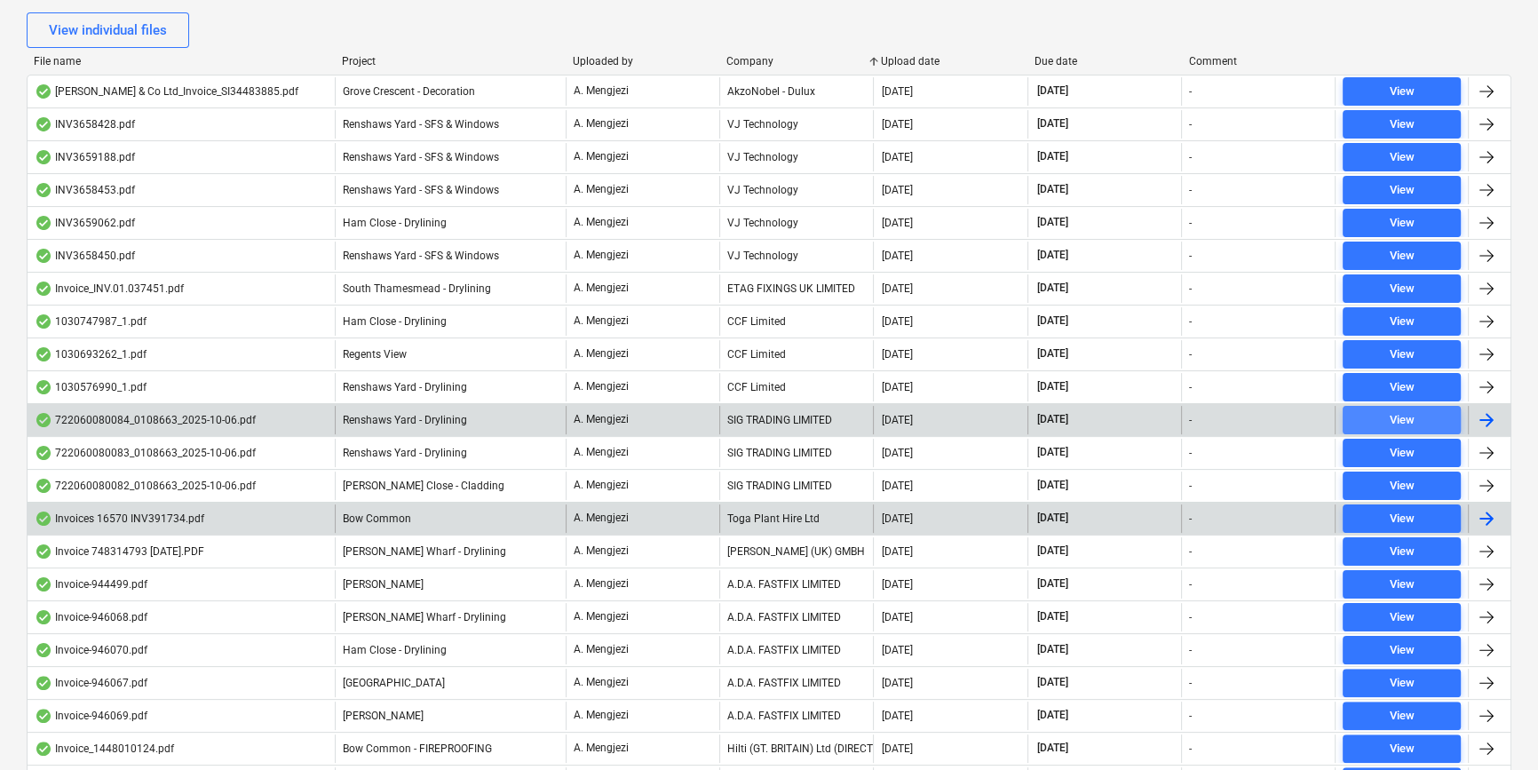
click at [1387, 417] on span "View" at bounding box center [1402, 420] width 104 height 20
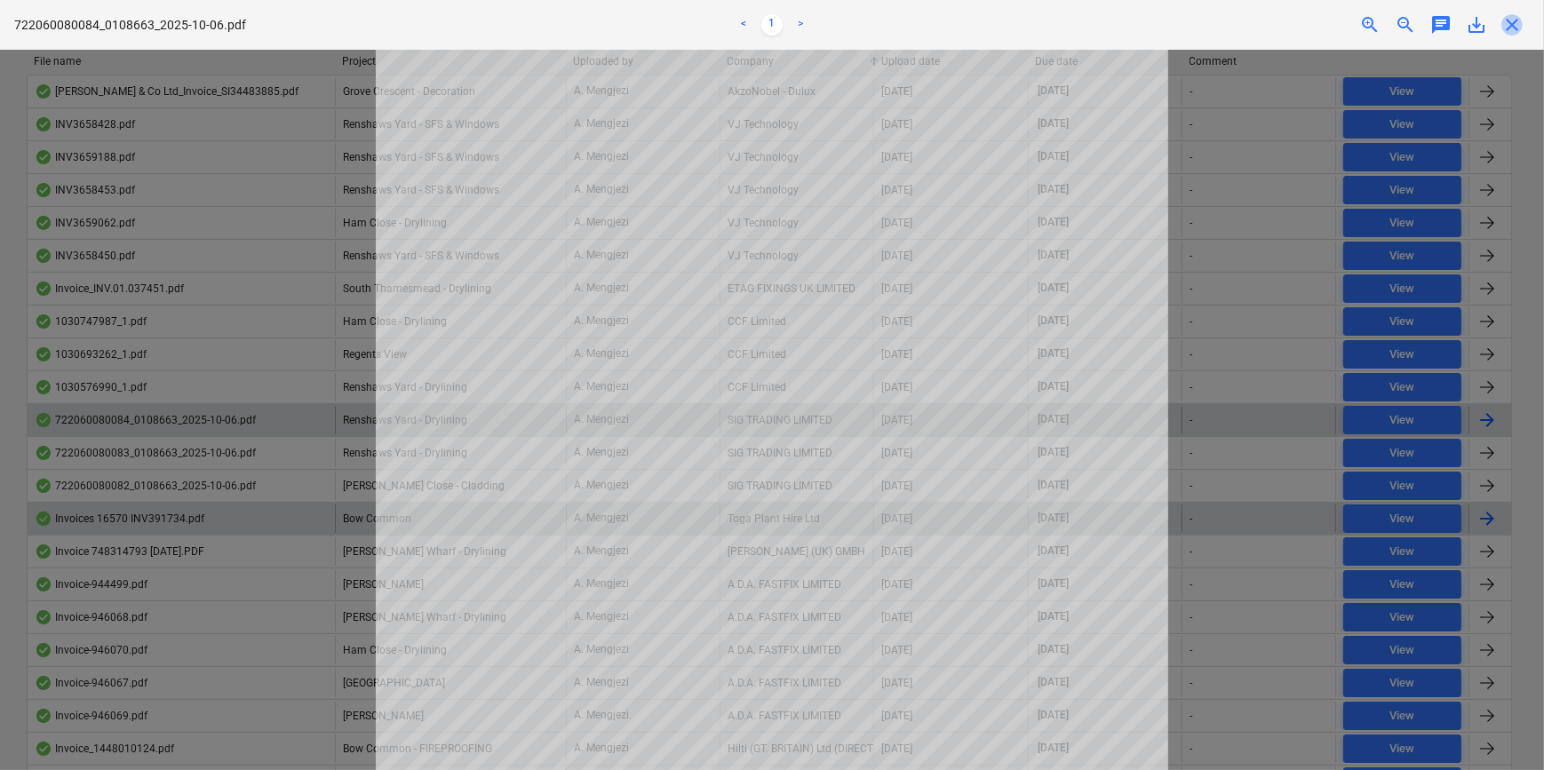
click at [1518, 24] on span "close" at bounding box center [1511, 24] width 21 height 21
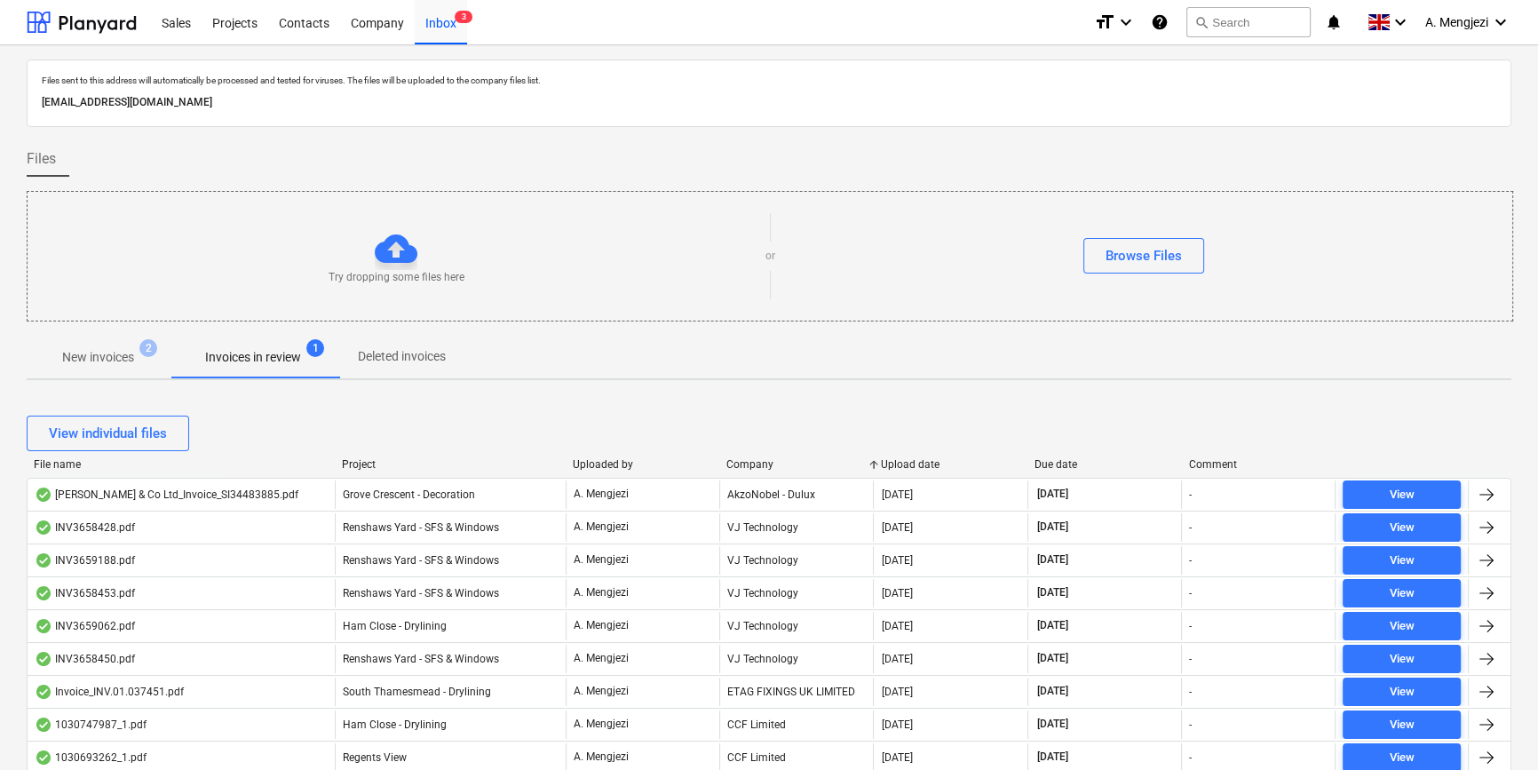
click at [100, 348] on p "New invoices" at bounding box center [98, 357] width 72 height 19
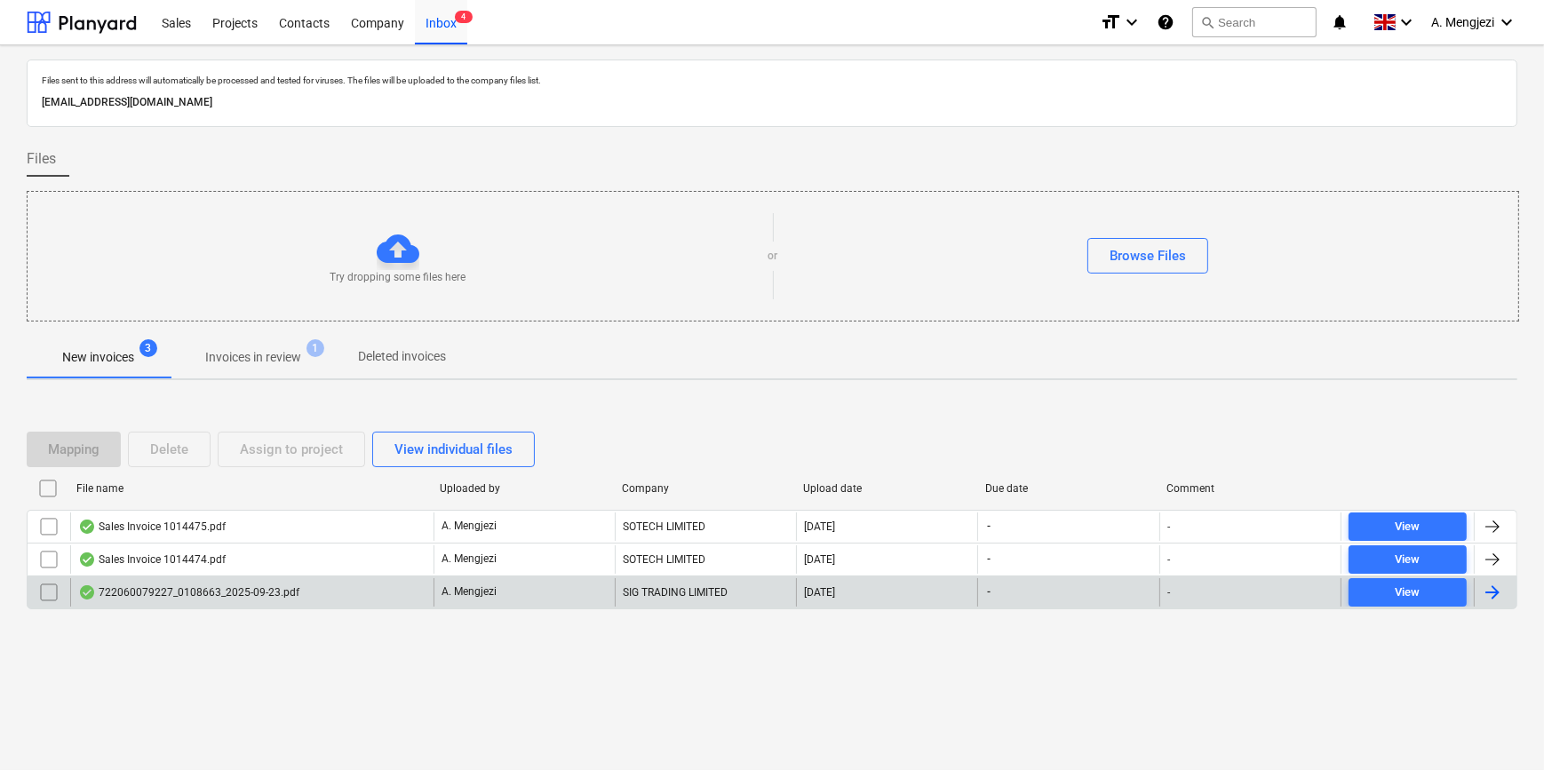
click at [342, 592] on div "722060079227_0108663_2025-09-23.pdf" at bounding box center [251, 592] width 363 height 28
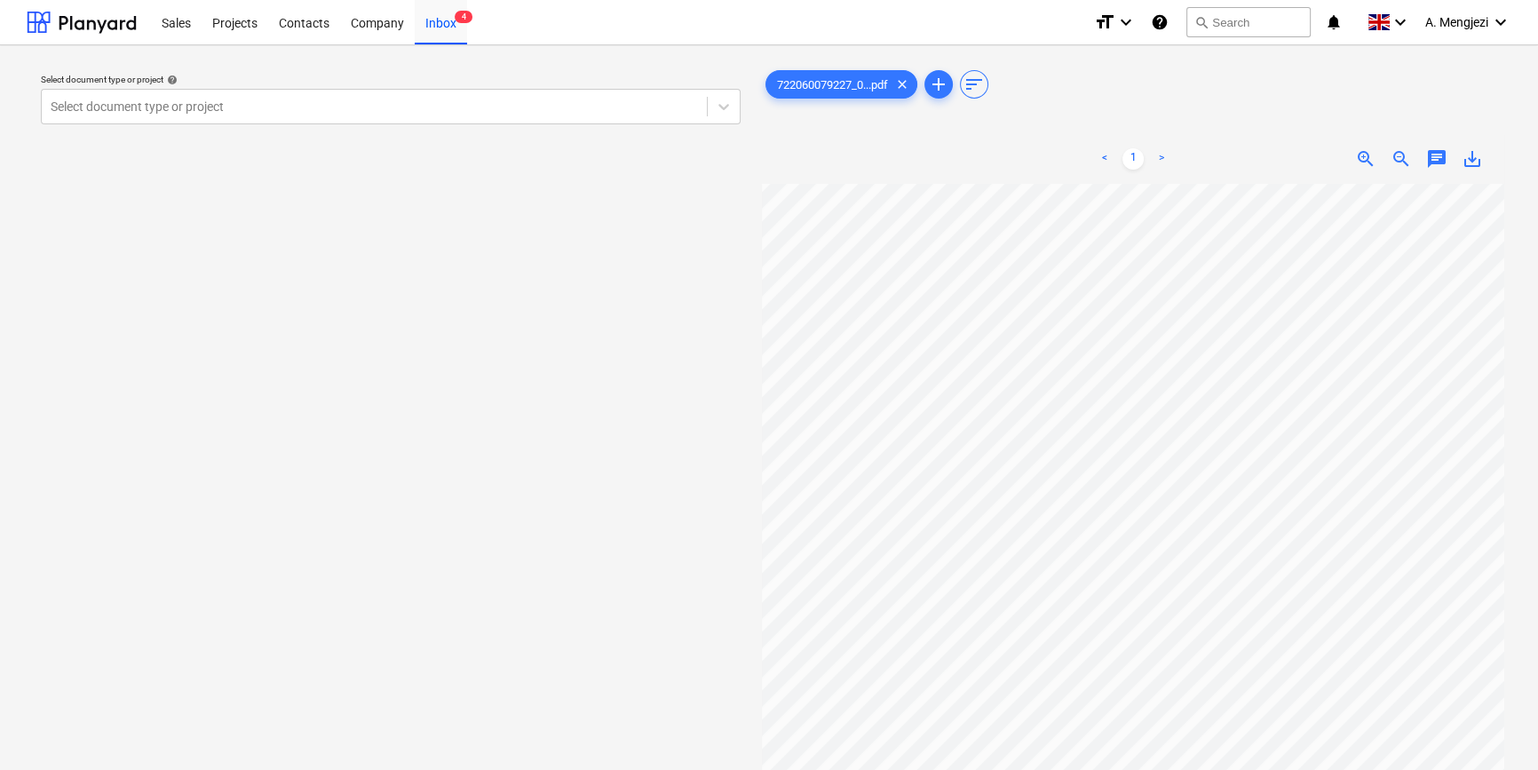
scroll to position [414, 60]
click at [1243, 144] on div "< 1 > zoom_in zoom_out chat 0 save_alt" at bounding box center [1133, 519] width 743 height 770
click at [1122, 769] on html "Sales Projects Contacts Company Inbox 4 format_size keyboard_arrow_down help se…" at bounding box center [769, 385] width 1538 height 770
